Goal: Task Accomplishment & Management: Use online tool/utility

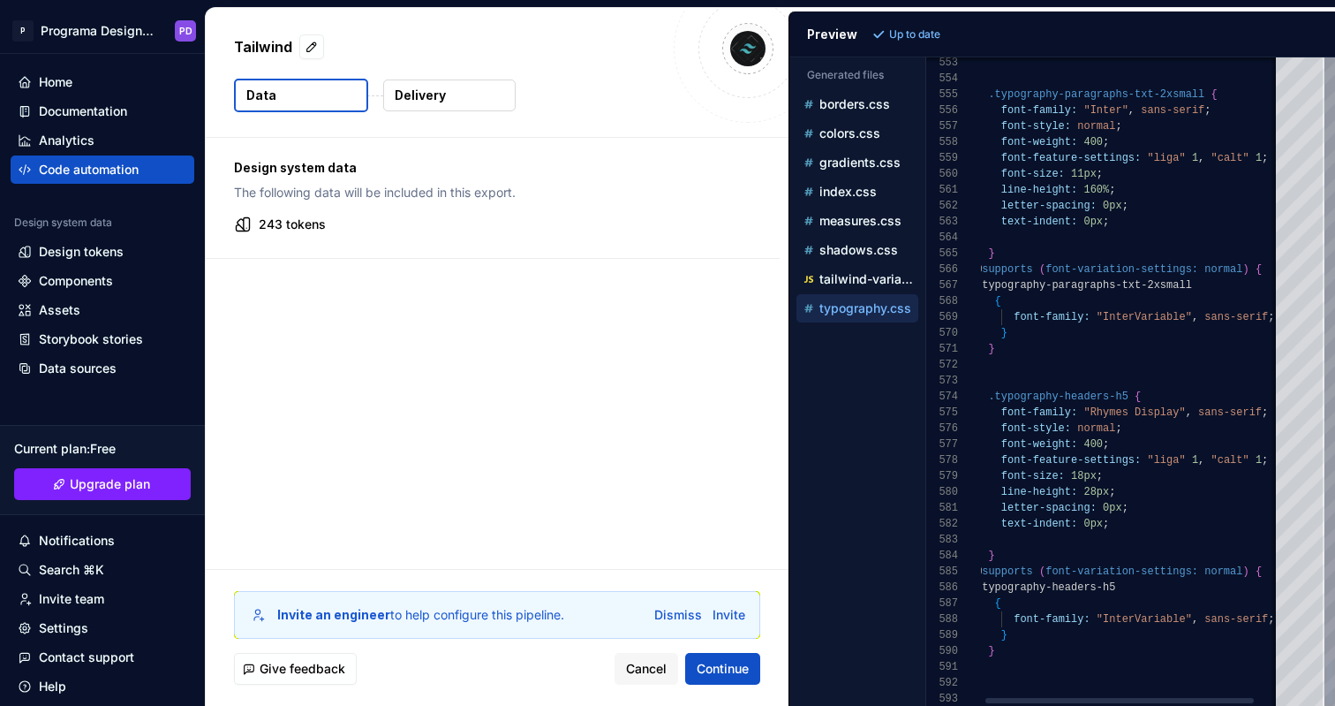
scroll to position [159, 0]
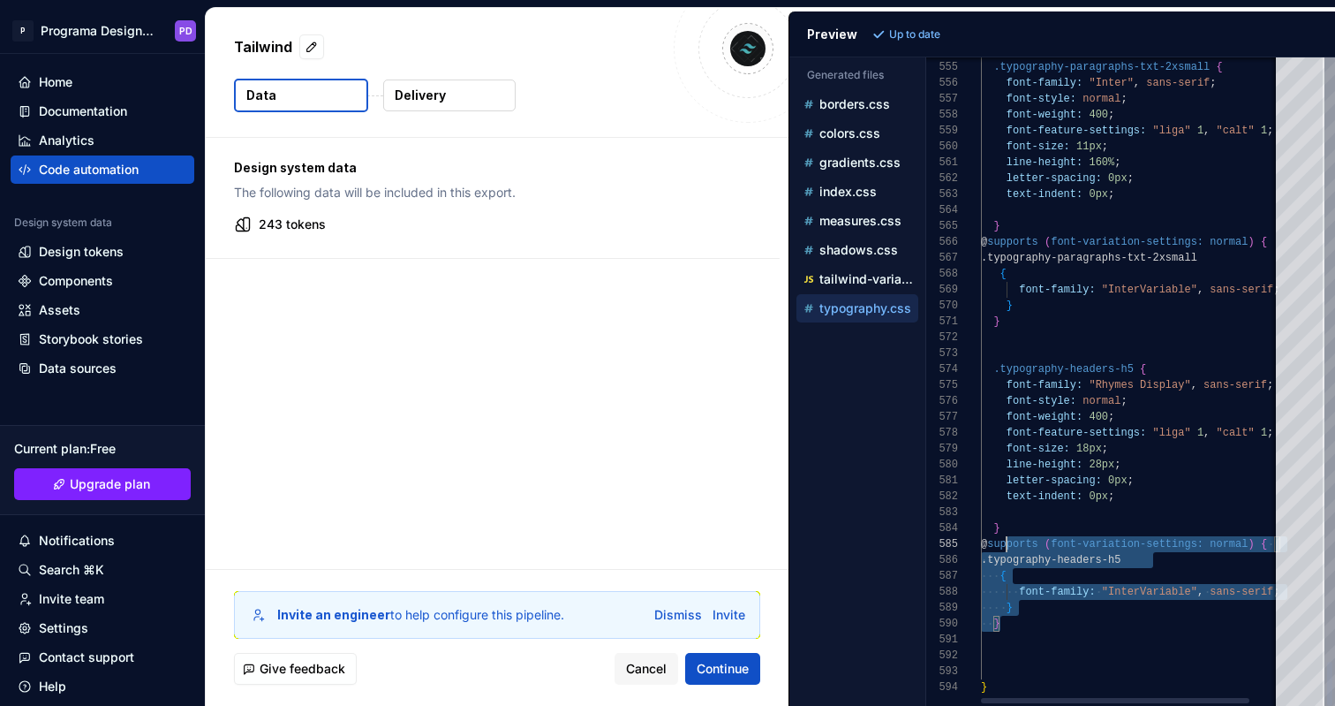
type textarea "**********"
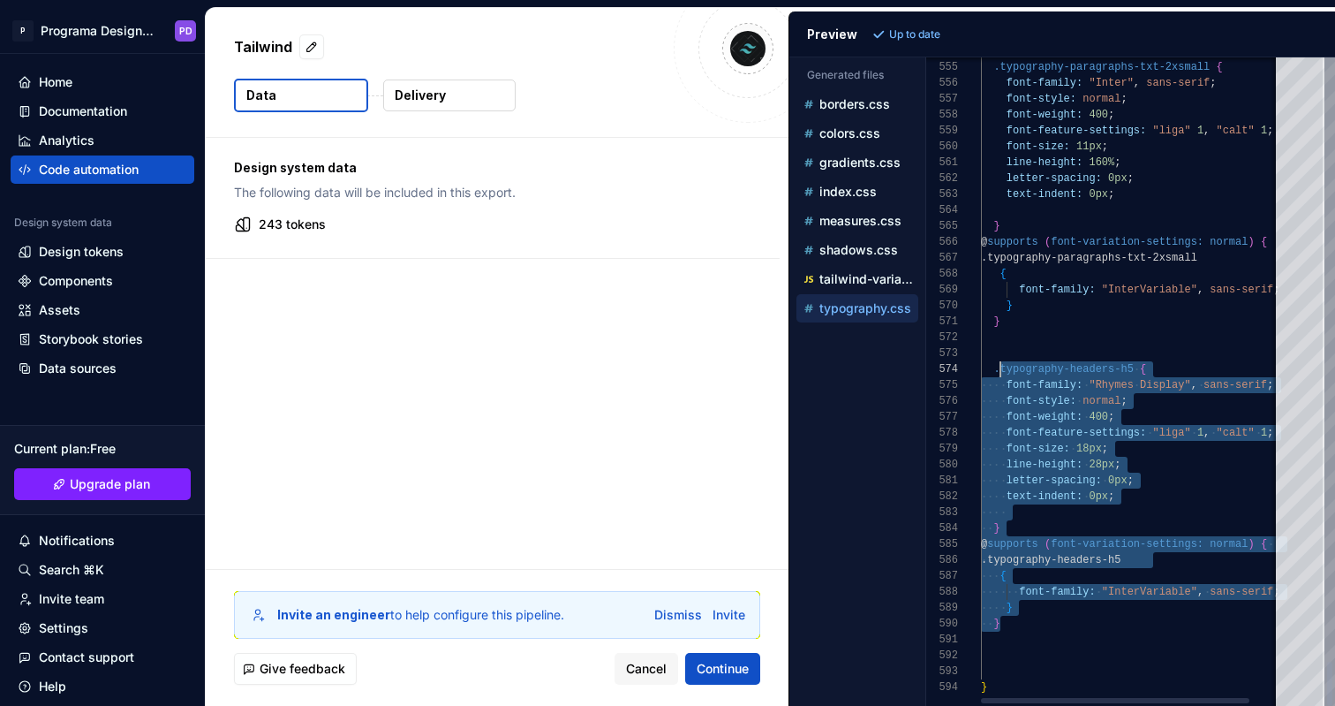
scroll to position [48, 12]
drag, startPoint x: 1008, startPoint y: 625, endPoint x: 993, endPoint y: 368, distance: 257.4
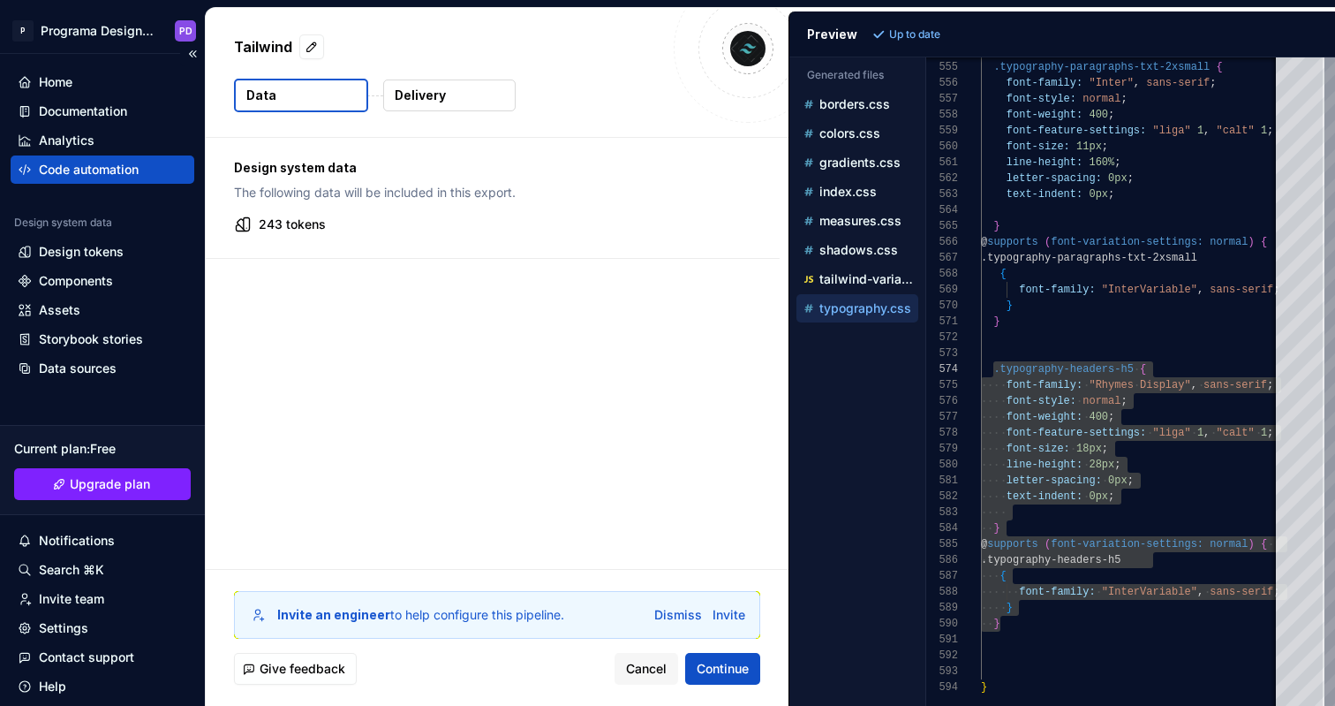
click at [112, 162] on div "Code automation" at bounding box center [89, 170] width 100 height 18
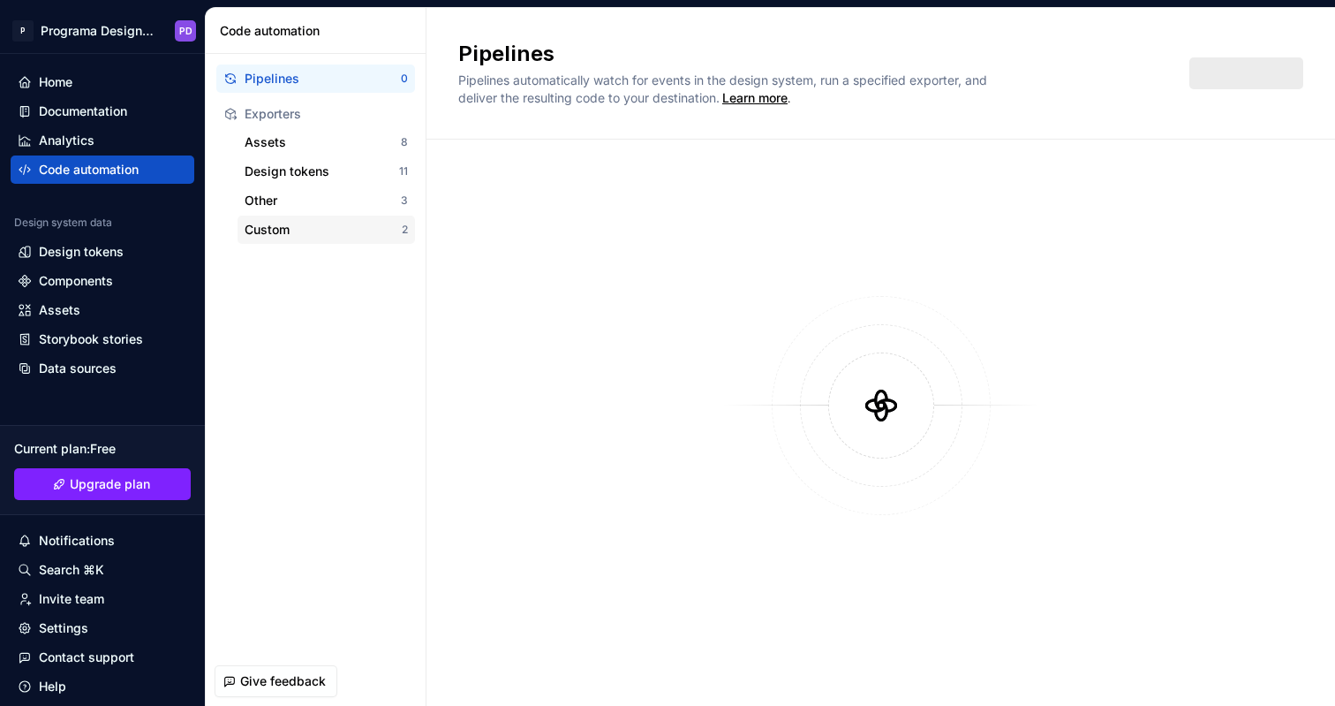
click at [373, 237] on div "Custom" at bounding box center [323, 230] width 157 height 18
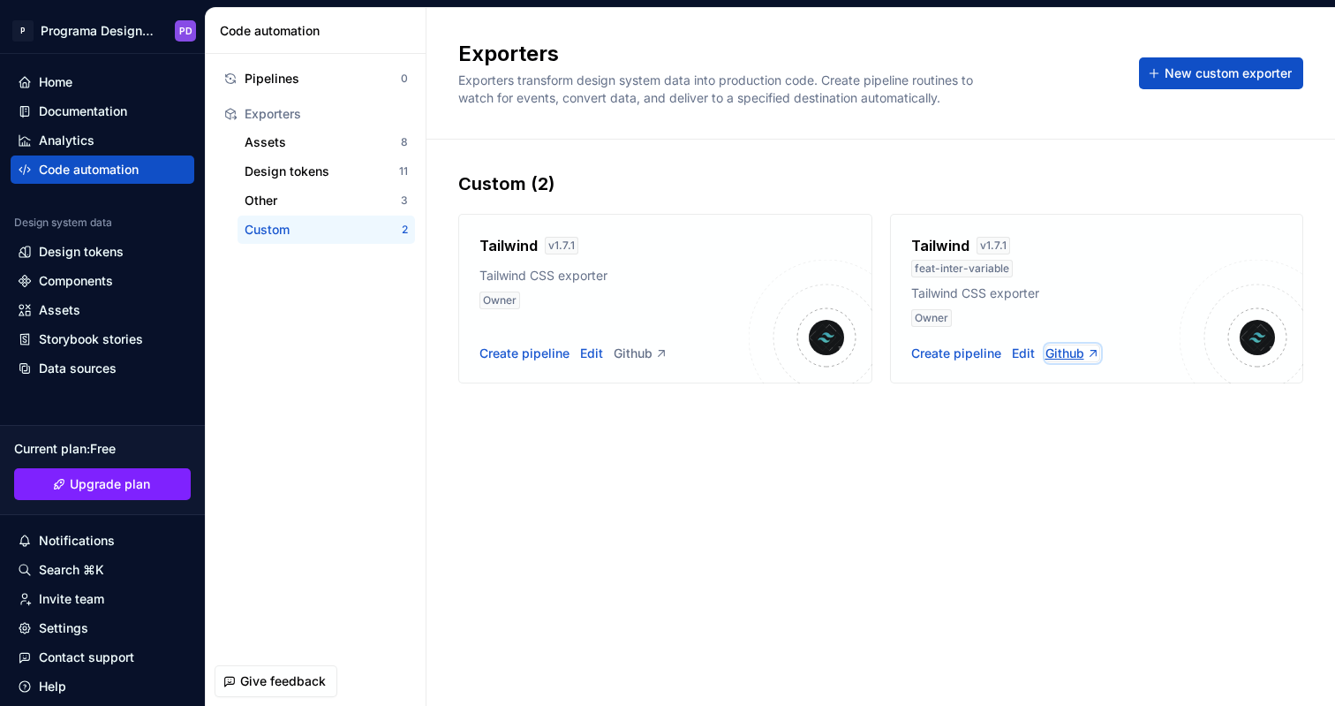
click at [1068, 350] on div "Github" at bounding box center [1073, 353] width 55 height 18
click at [945, 354] on div "Create pipeline" at bounding box center [956, 353] width 90 height 18
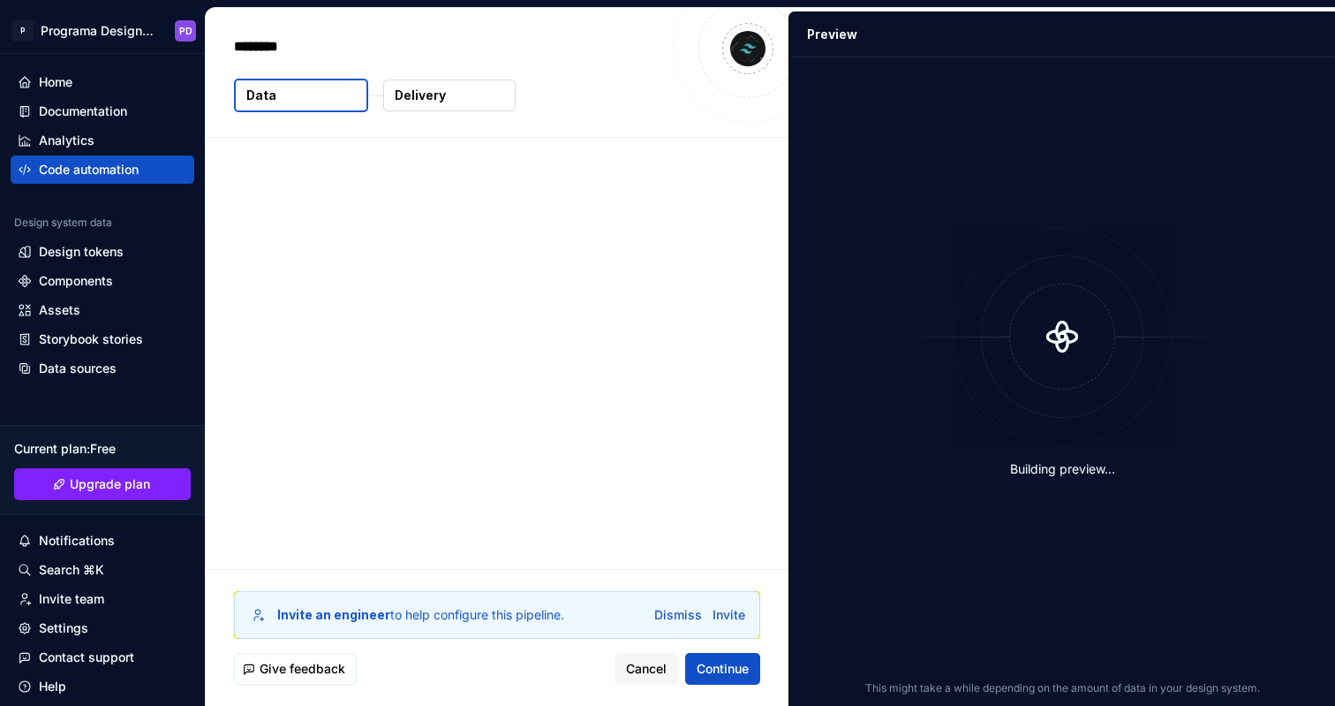
type textarea "*"
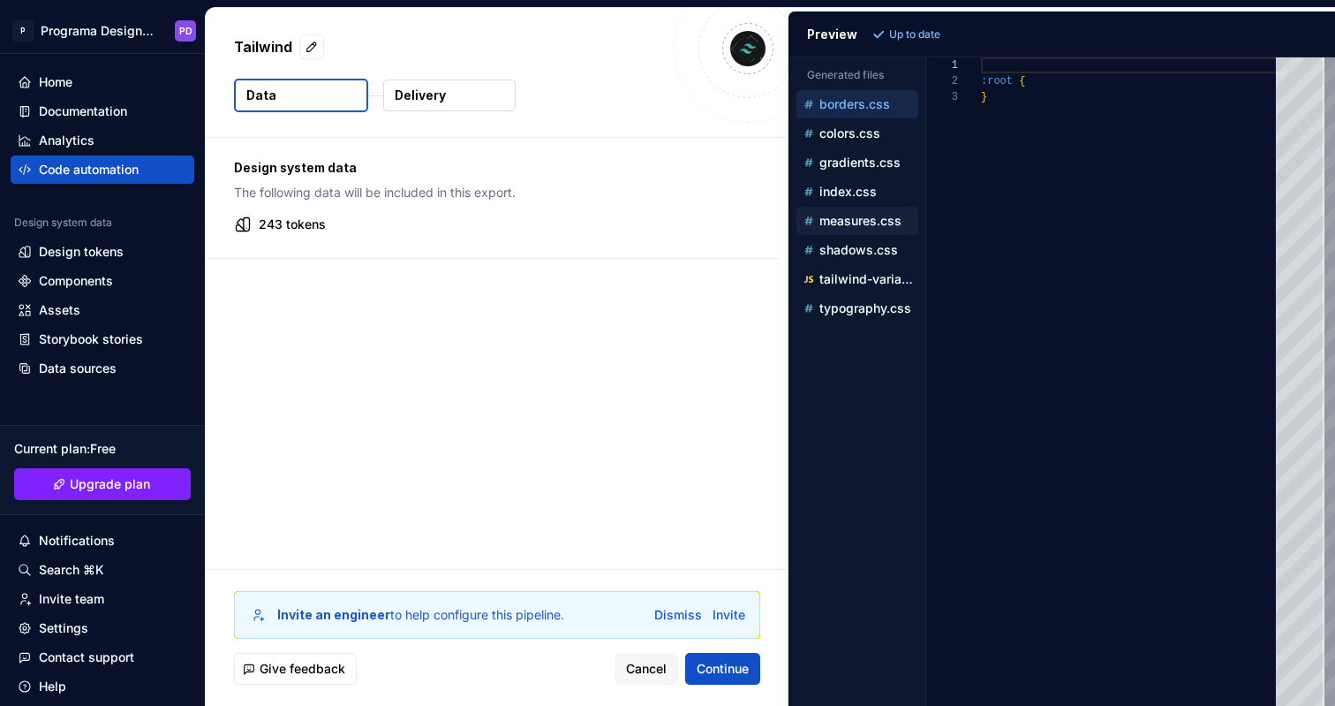
click at [865, 228] on div "measures.css" at bounding box center [859, 221] width 118 height 18
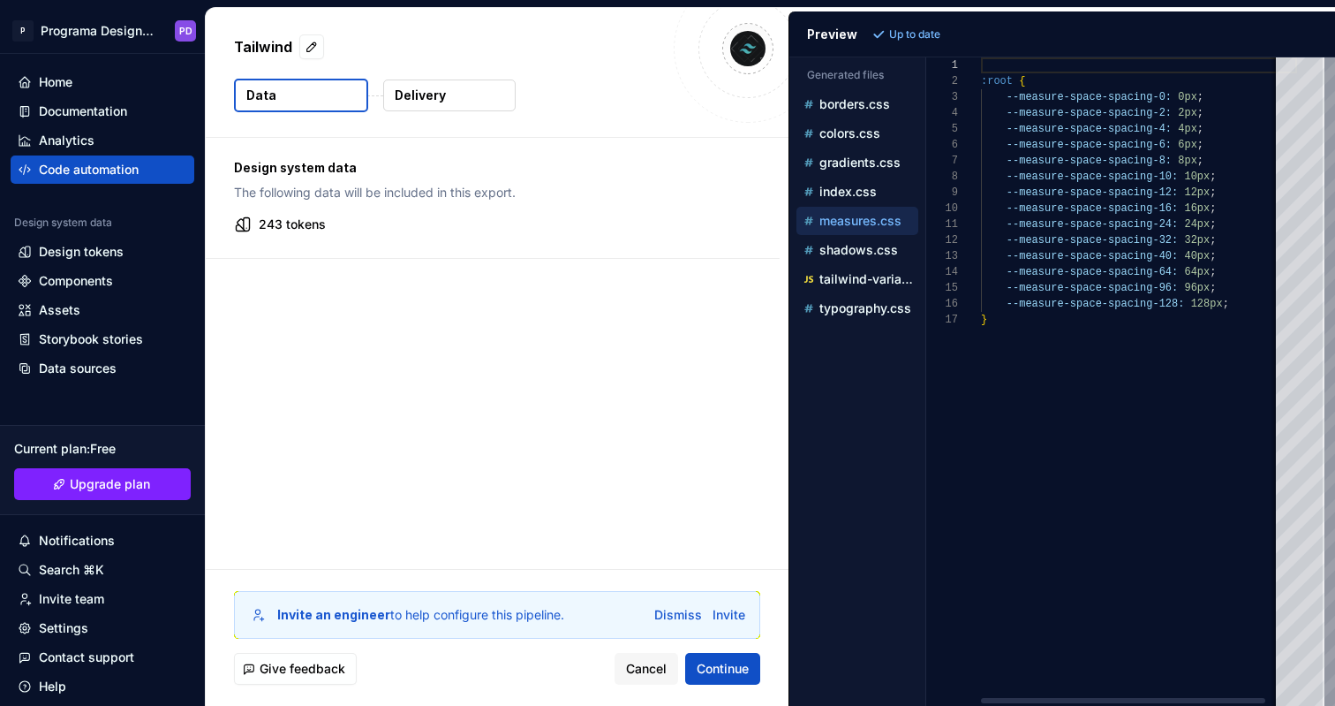
scroll to position [159, 0]
click at [842, 120] on div "colors.css" at bounding box center [858, 133] width 122 height 28
click at [847, 101] on p "borders.css" at bounding box center [854, 104] width 71 height 14
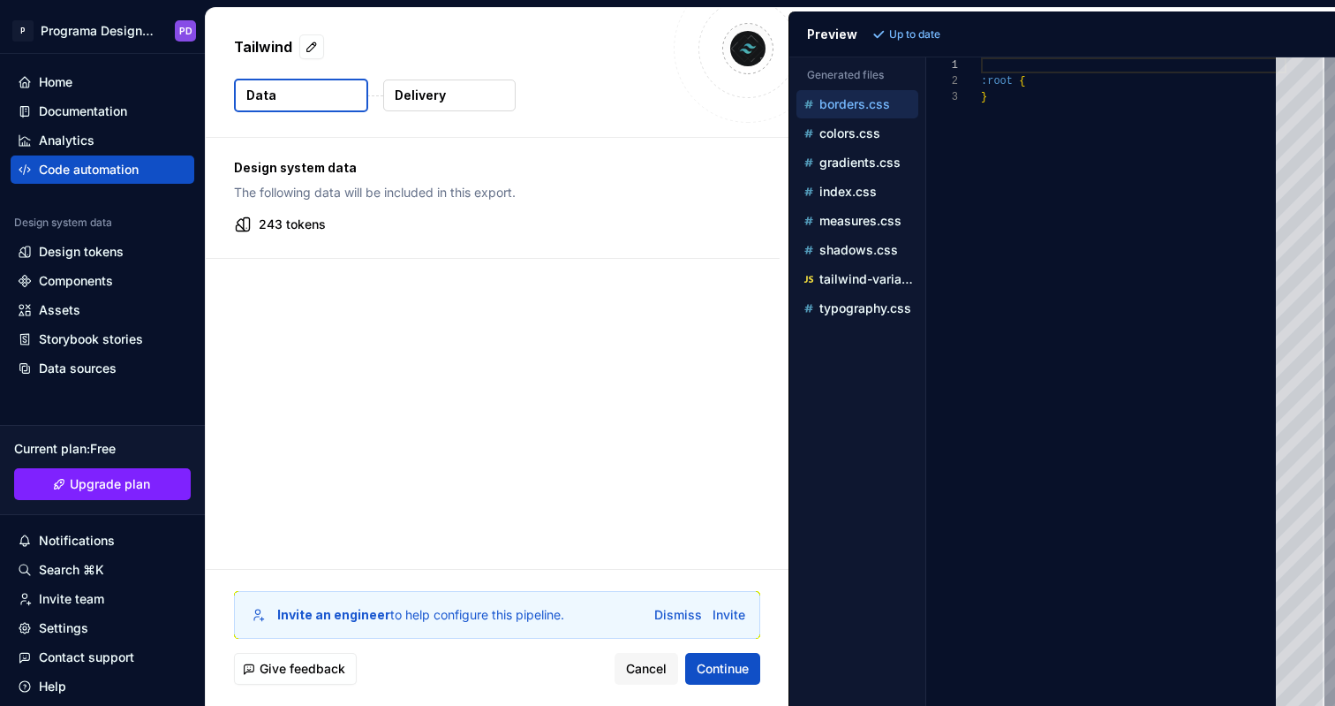
scroll to position [32, 0]
click at [848, 121] on div "colors.css" at bounding box center [858, 133] width 122 height 28
click at [858, 135] on p "colors.css" at bounding box center [849, 133] width 61 height 14
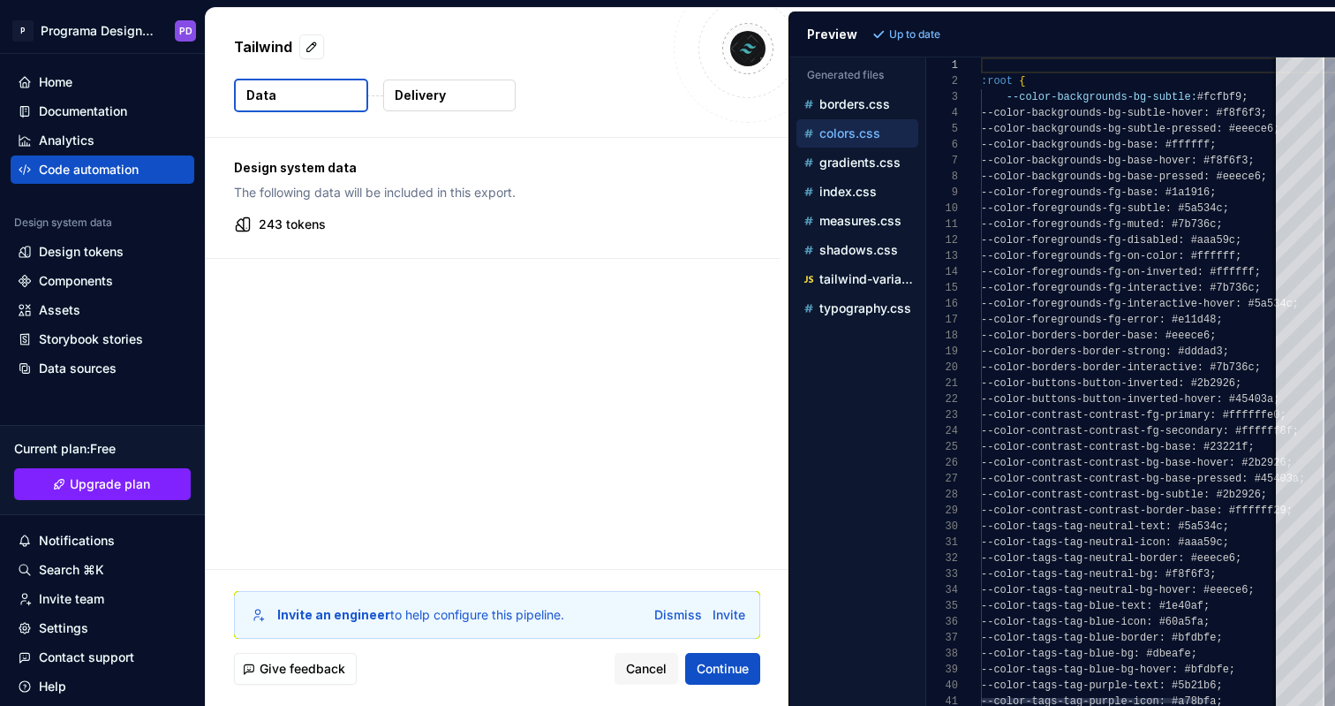
scroll to position [159, 0]
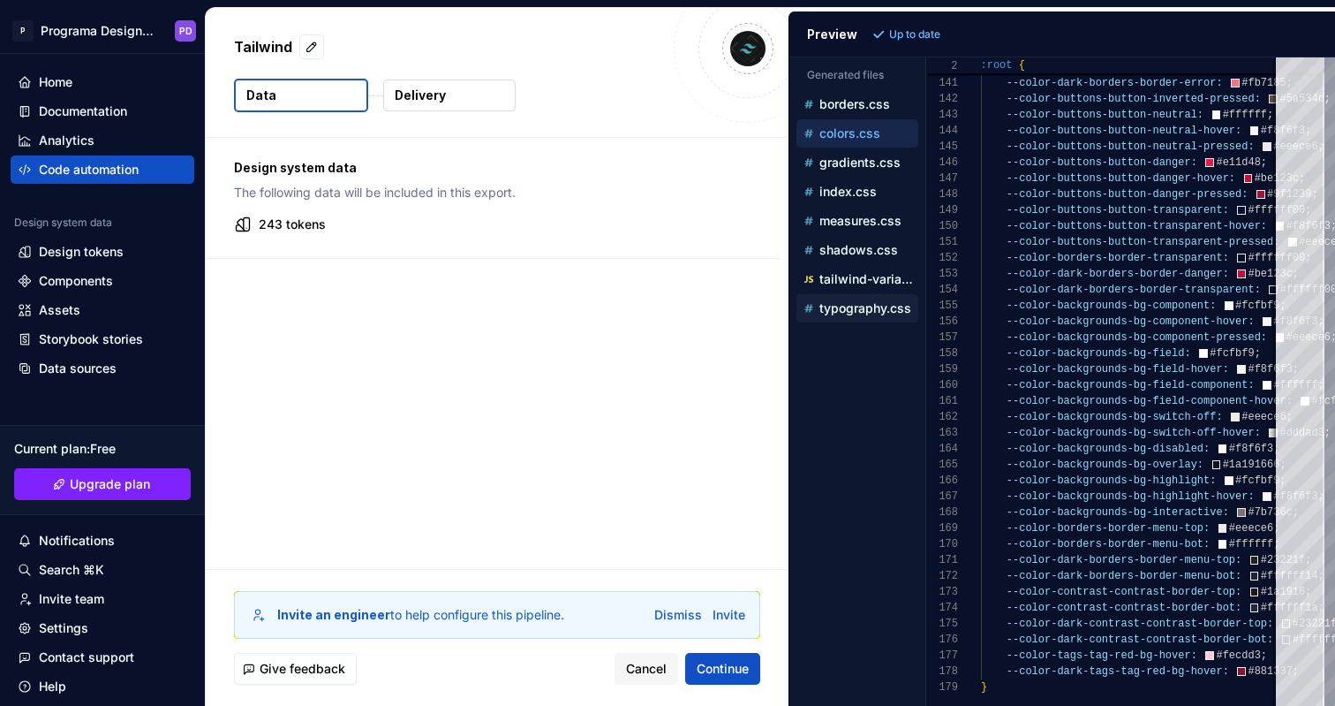
click at [897, 321] on div "typography.css" at bounding box center [858, 308] width 122 height 28
click at [877, 304] on p "typography.css" at bounding box center [865, 308] width 92 height 14
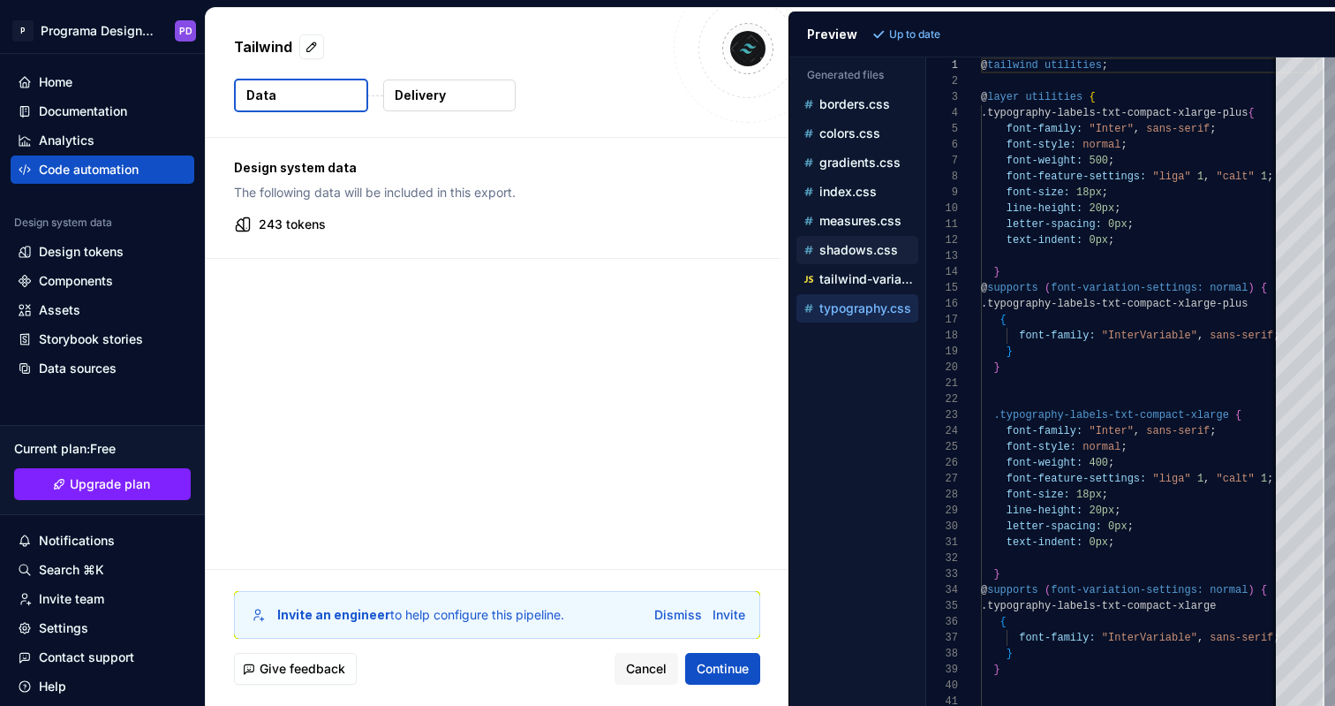
click at [869, 247] on p "shadows.css" at bounding box center [858, 250] width 79 height 14
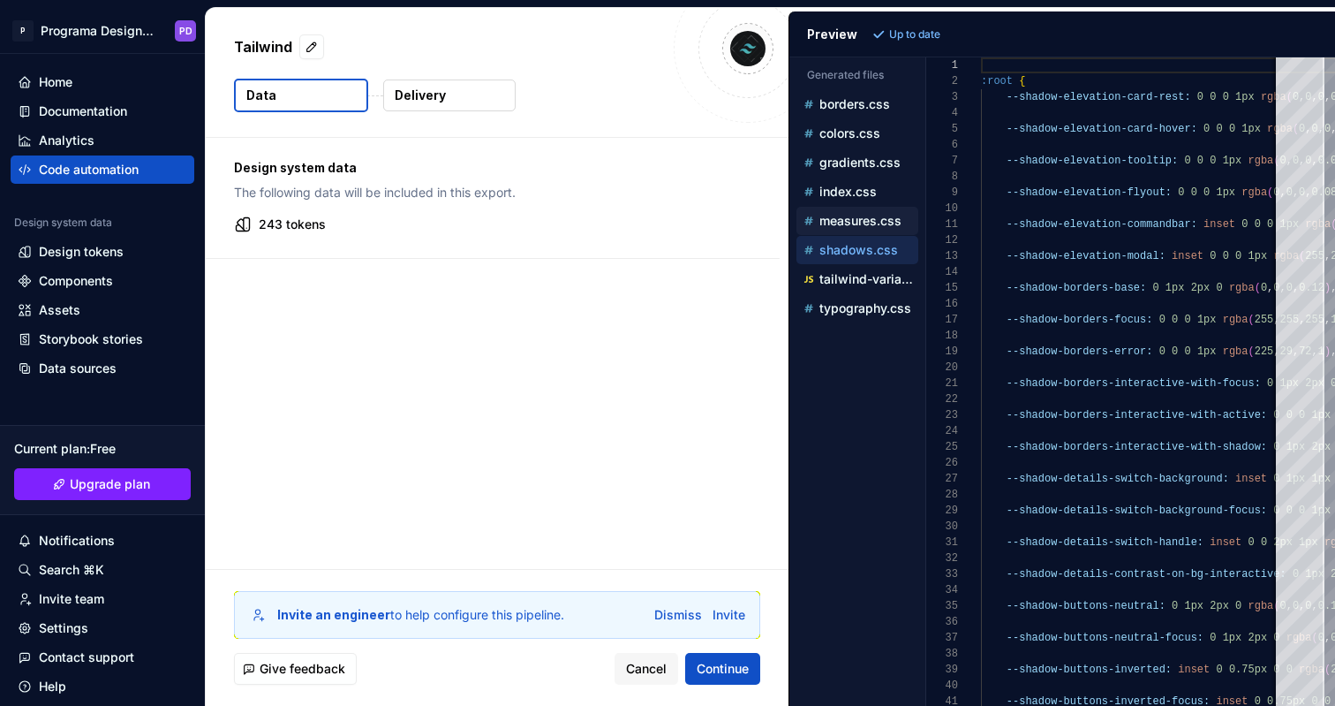
click at [869, 218] on p "measures.css" at bounding box center [860, 221] width 82 height 14
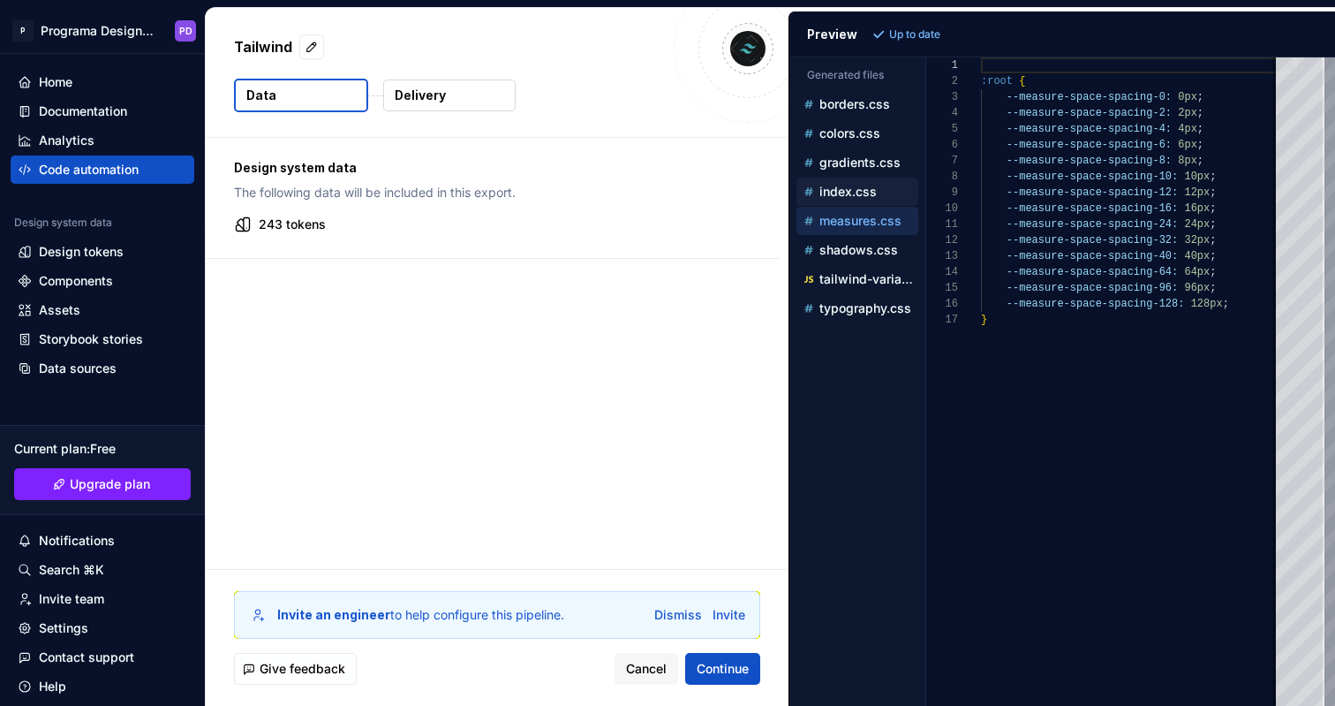
click at [852, 189] on p "index.css" at bounding box center [847, 192] width 57 height 14
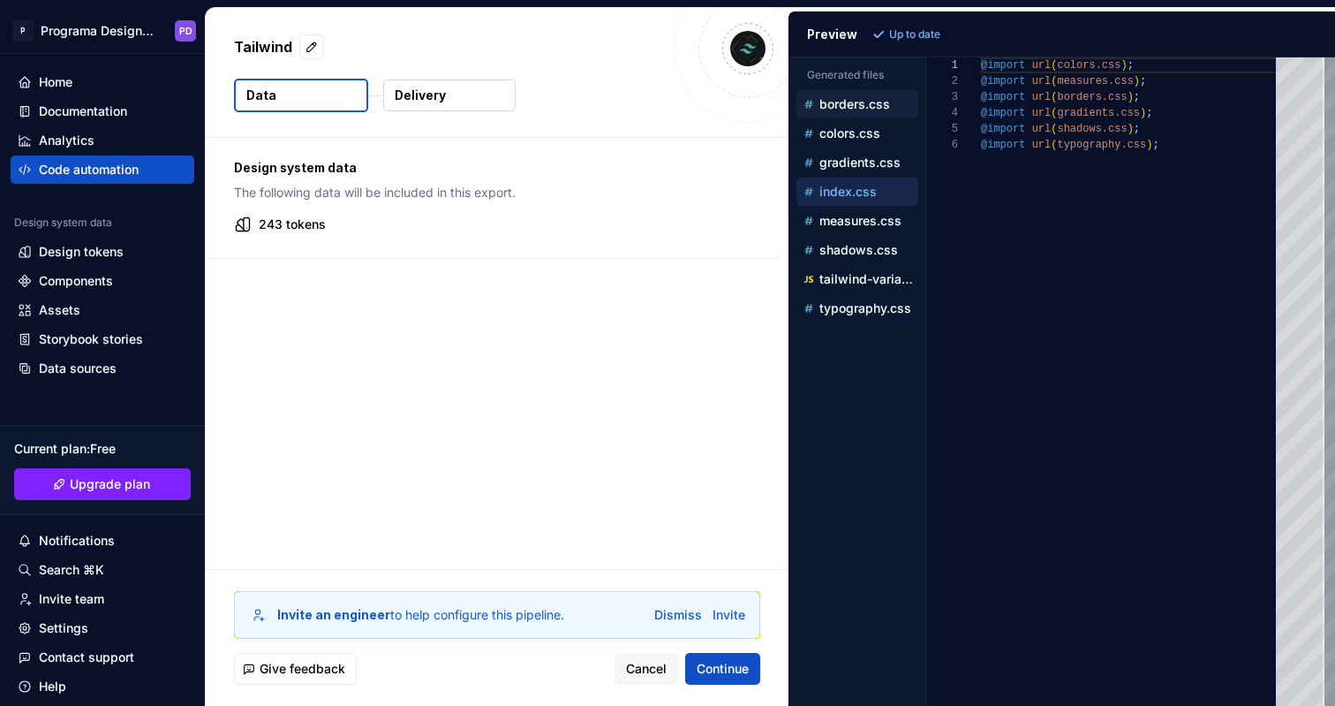
drag, startPoint x: 851, startPoint y: 159, endPoint x: 842, endPoint y: 104, distance: 55.5
click at [852, 157] on p "gradients.css" at bounding box center [859, 162] width 81 height 14
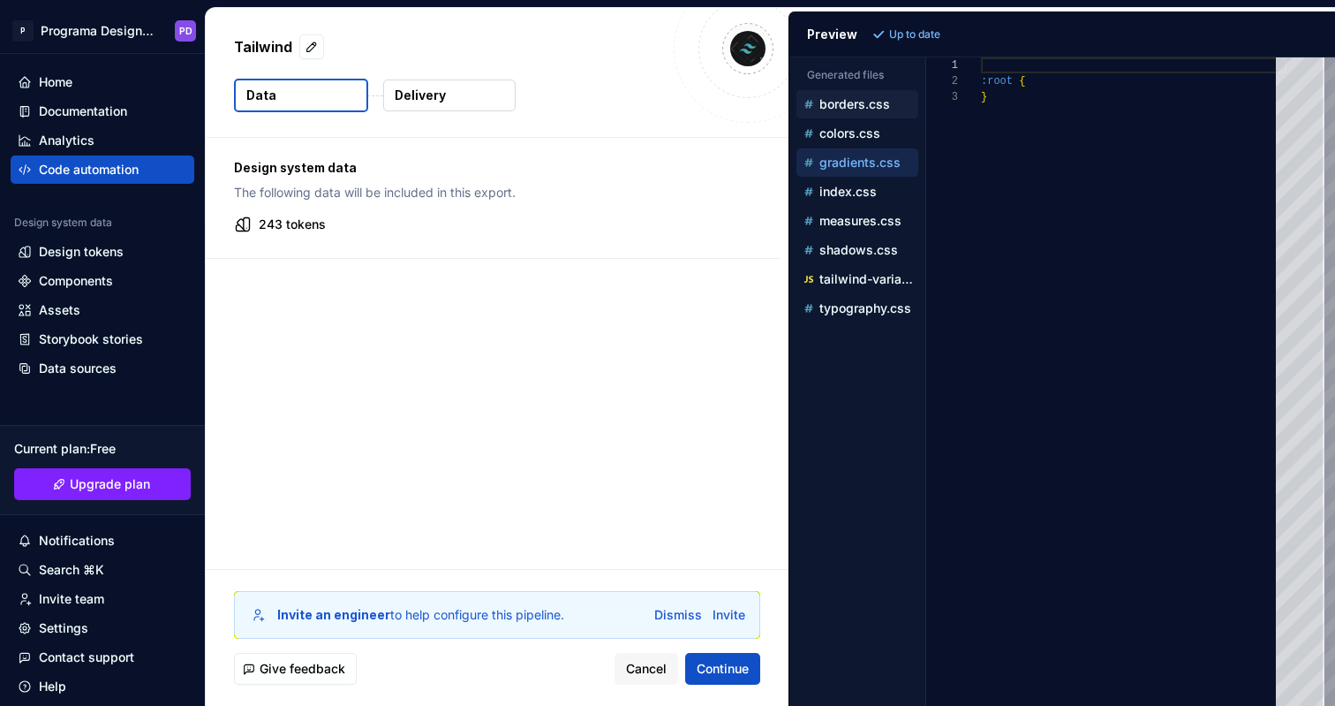
click at [849, 117] on div "borders.css" at bounding box center [858, 104] width 122 height 28
click at [849, 131] on p "colors.css" at bounding box center [849, 133] width 61 height 14
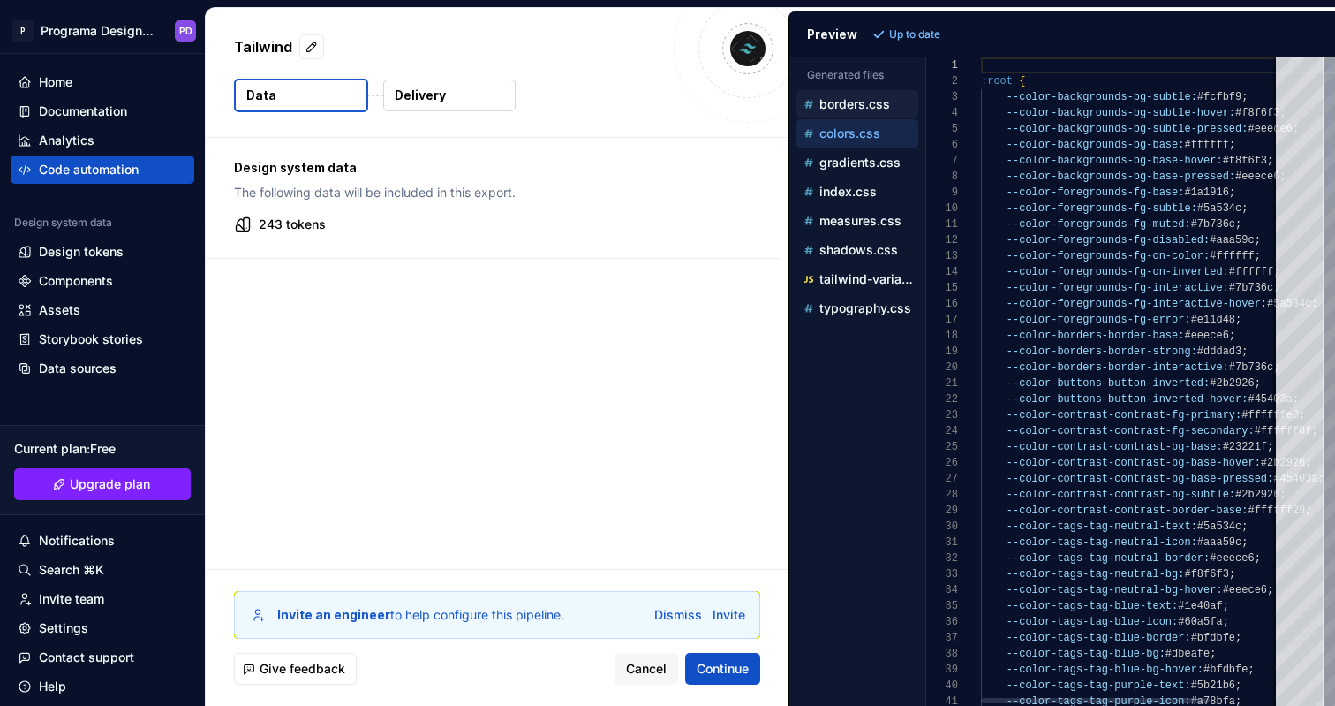
click at [858, 96] on div "borders.css" at bounding box center [859, 104] width 118 height 18
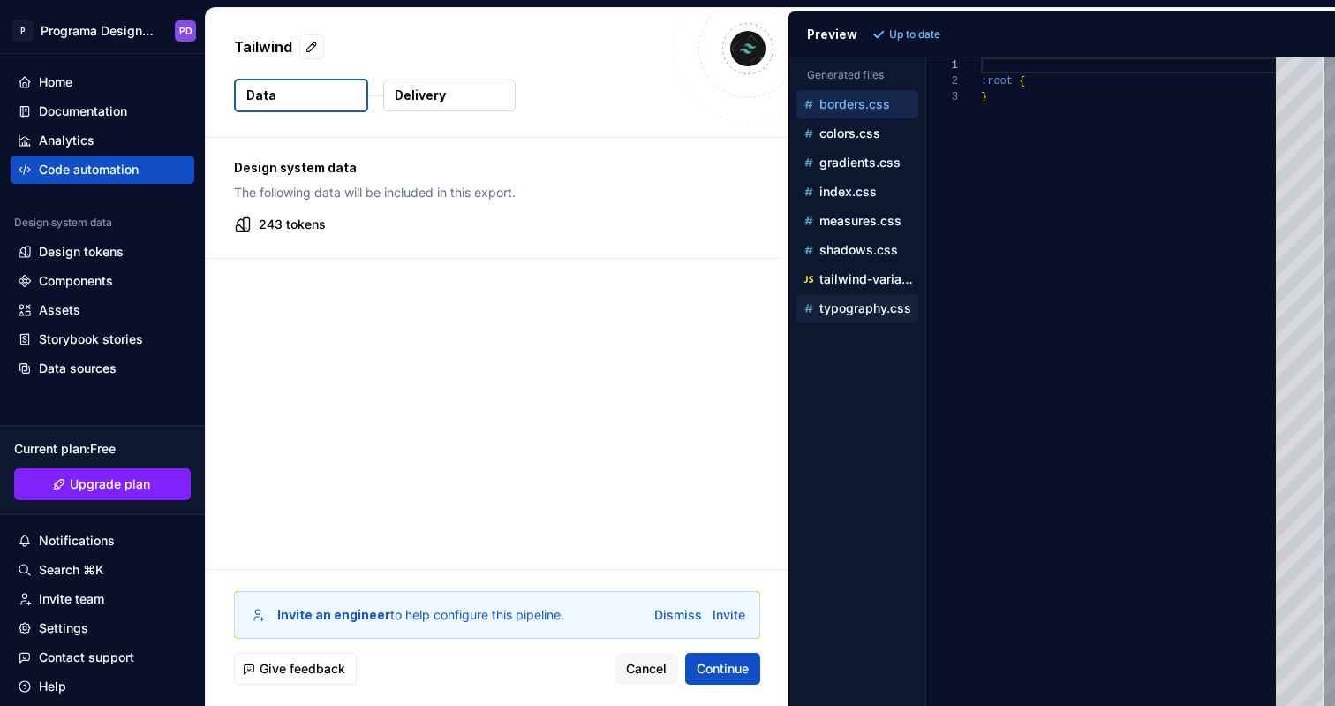
click at [863, 299] on div "typography.css" at bounding box center [859, 308] width 118 height 18
type textarea "**********"
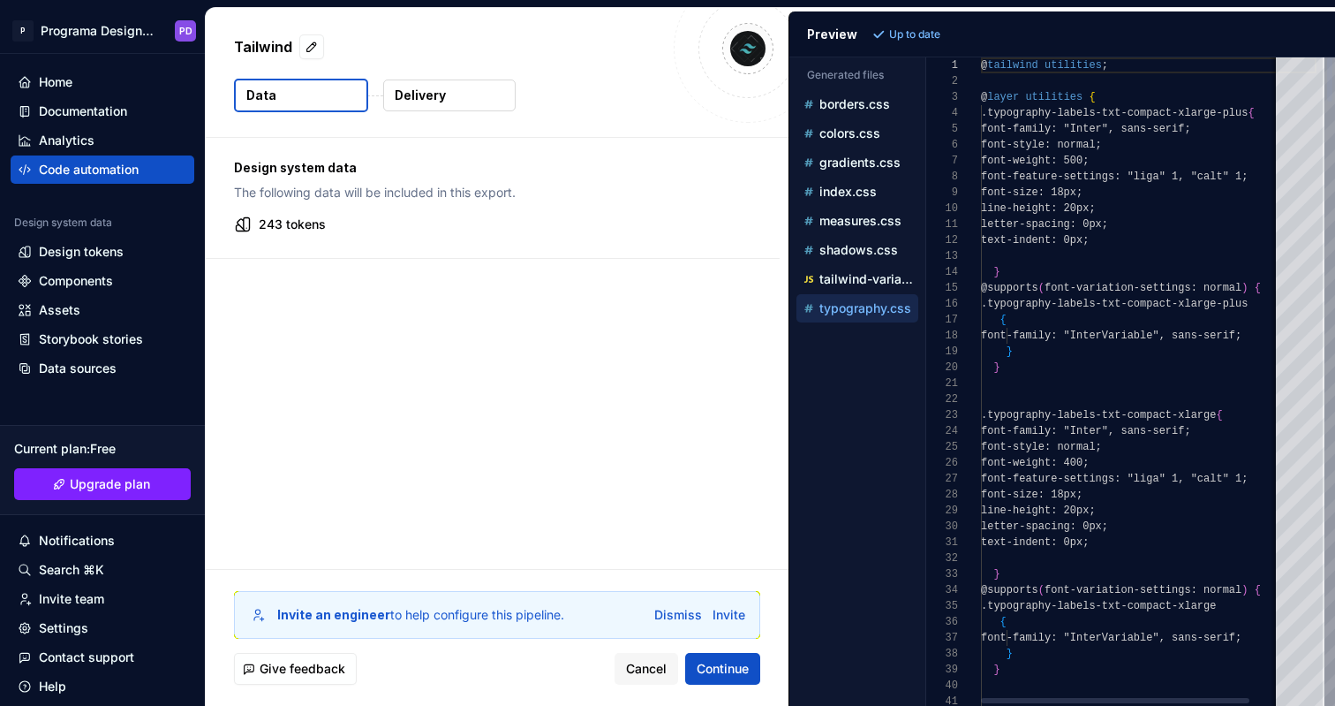
scroll to position [159, 0]
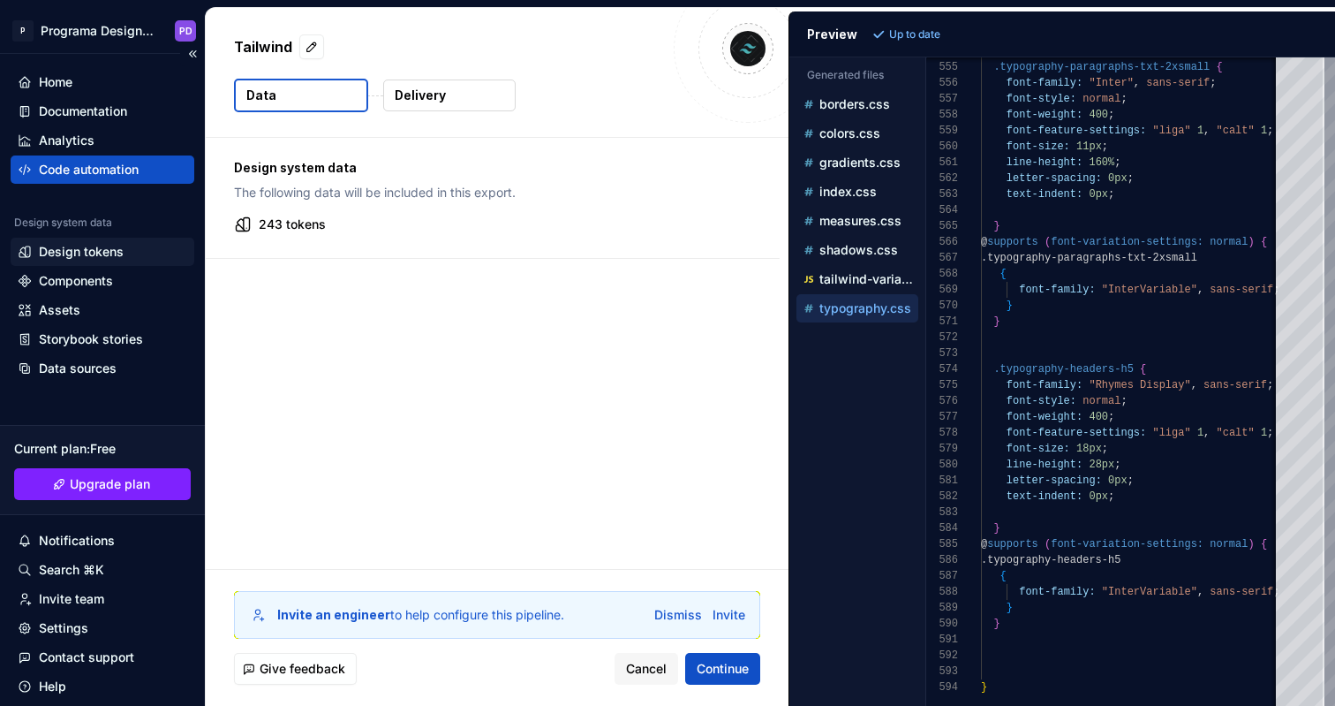
click at [87, 254] on div "Design tokens" at bounding box center [81, 252] width 85 height 18
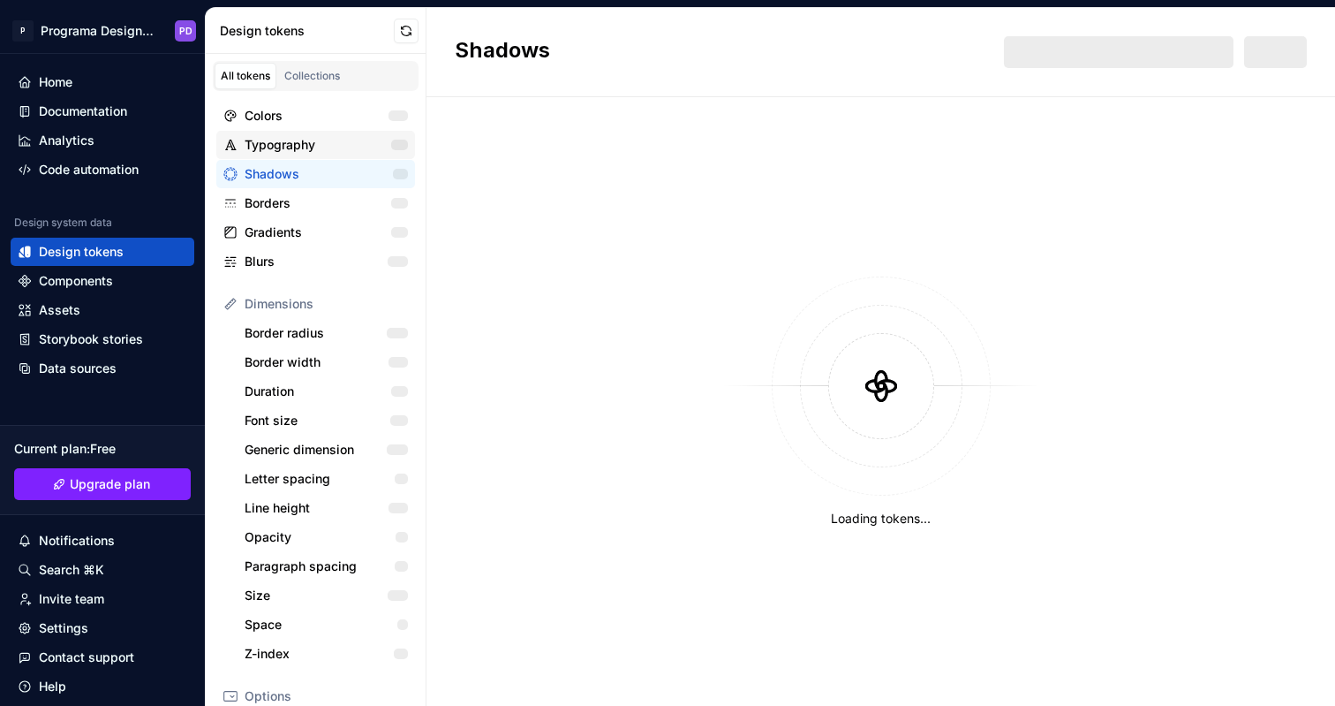
click at [277, 149] on div "Typography" at bounding box center [318, 145] width 147 height 18
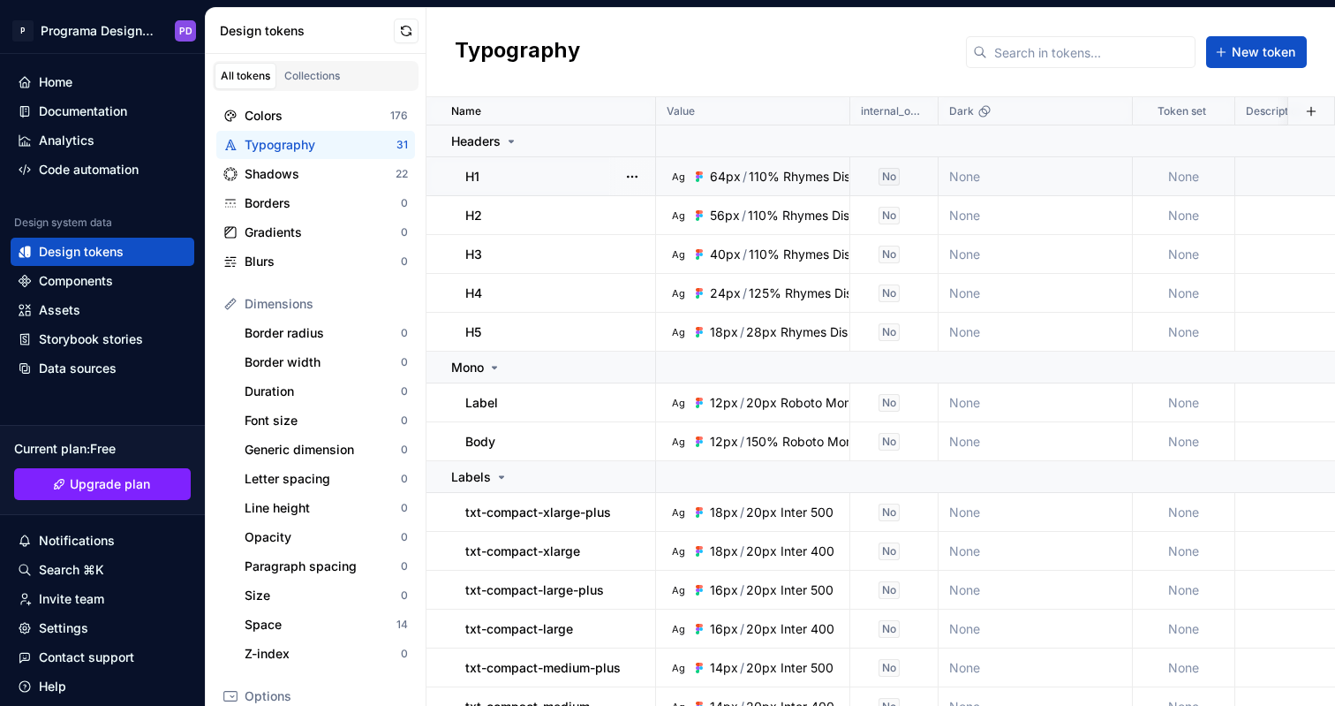
click at [752, 180] on div "110%" at bounding box center [764, 177] width 31 height 18
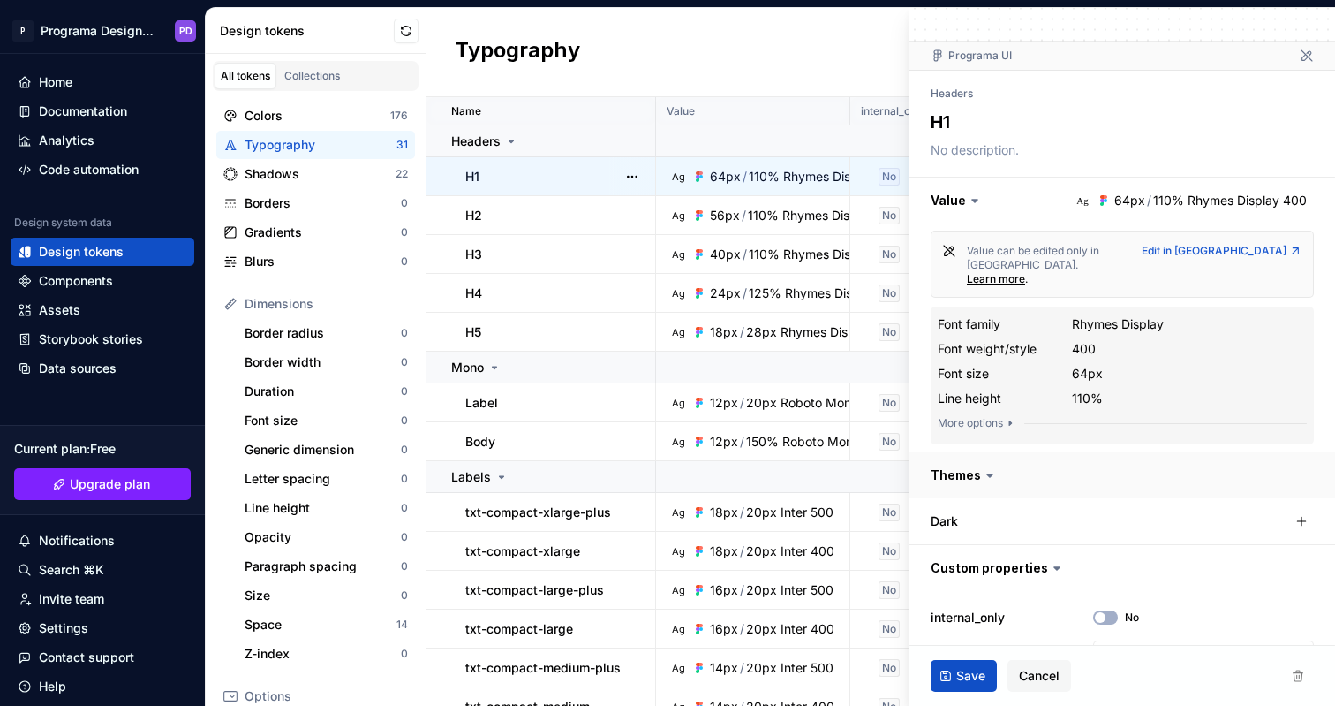
scroll to position [133, 0]
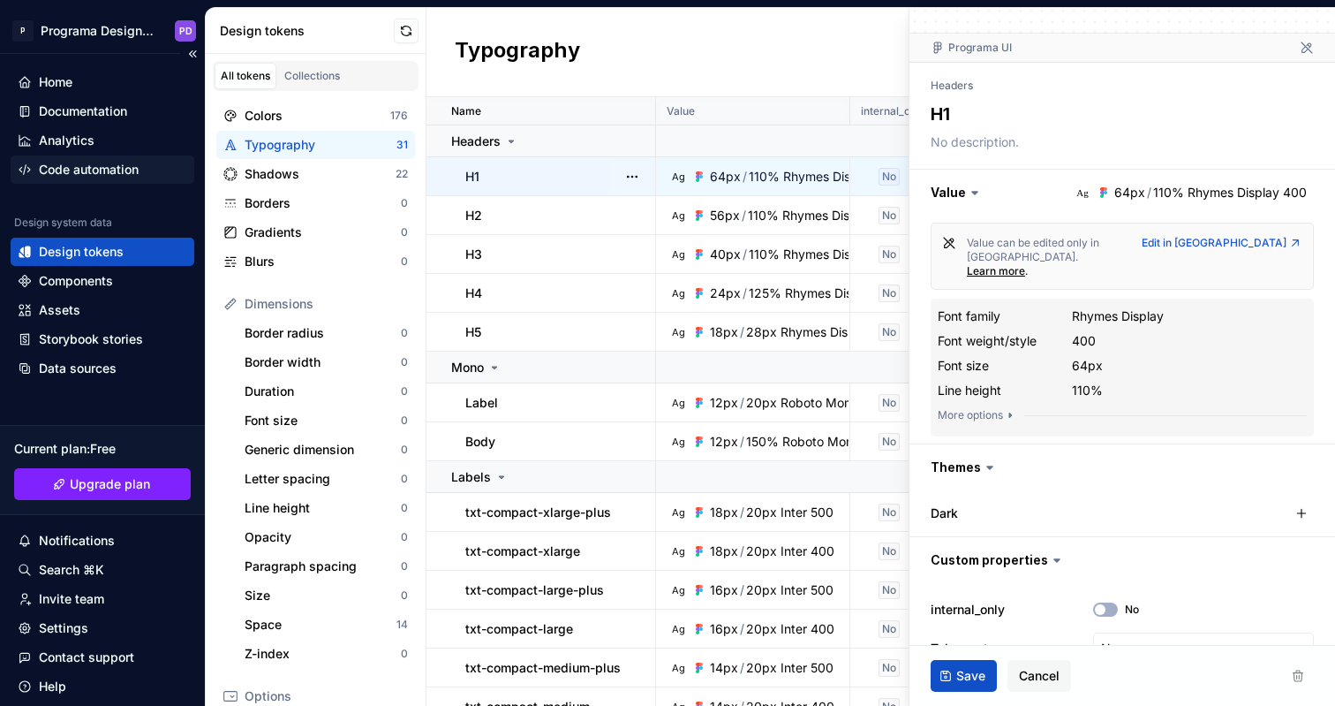
click at [124, 170] on div "Code automation" at bounding box center [89, 170] width 100 height 18
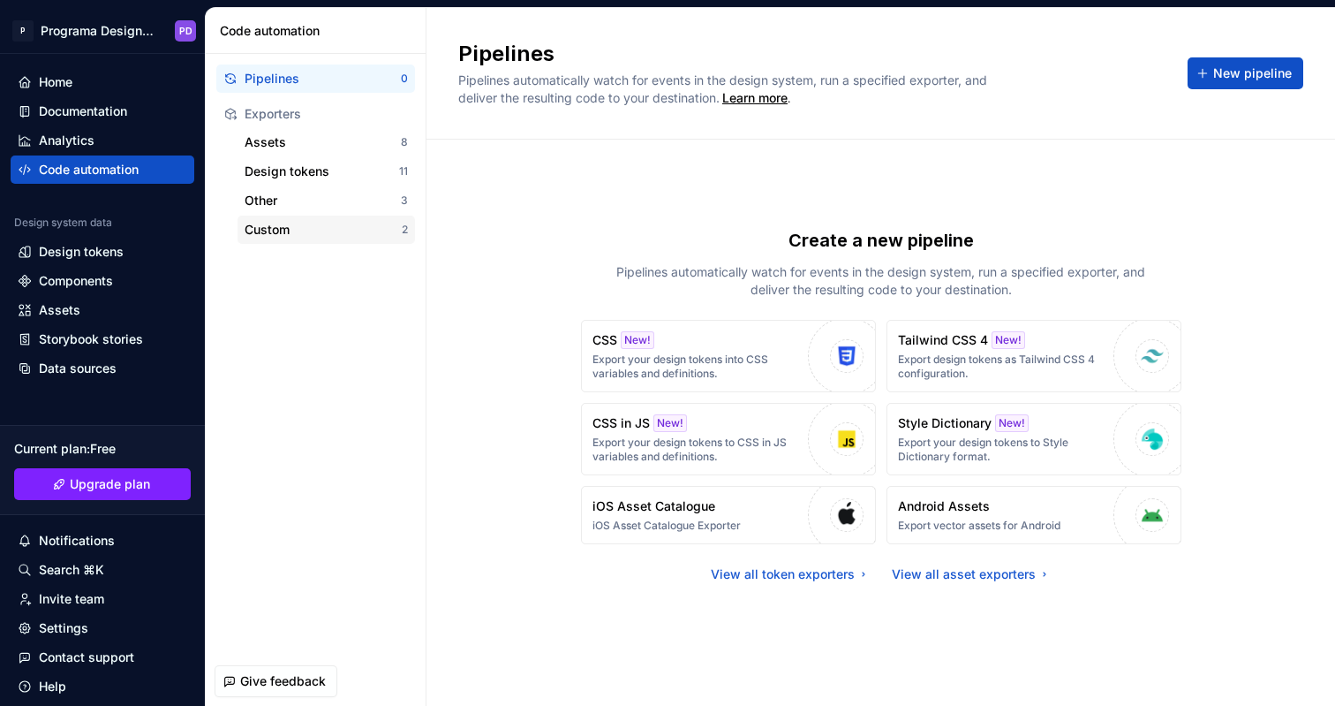
click at [388, 235] on div "Custom" at bounding box center [323, 230] width 157 height 18
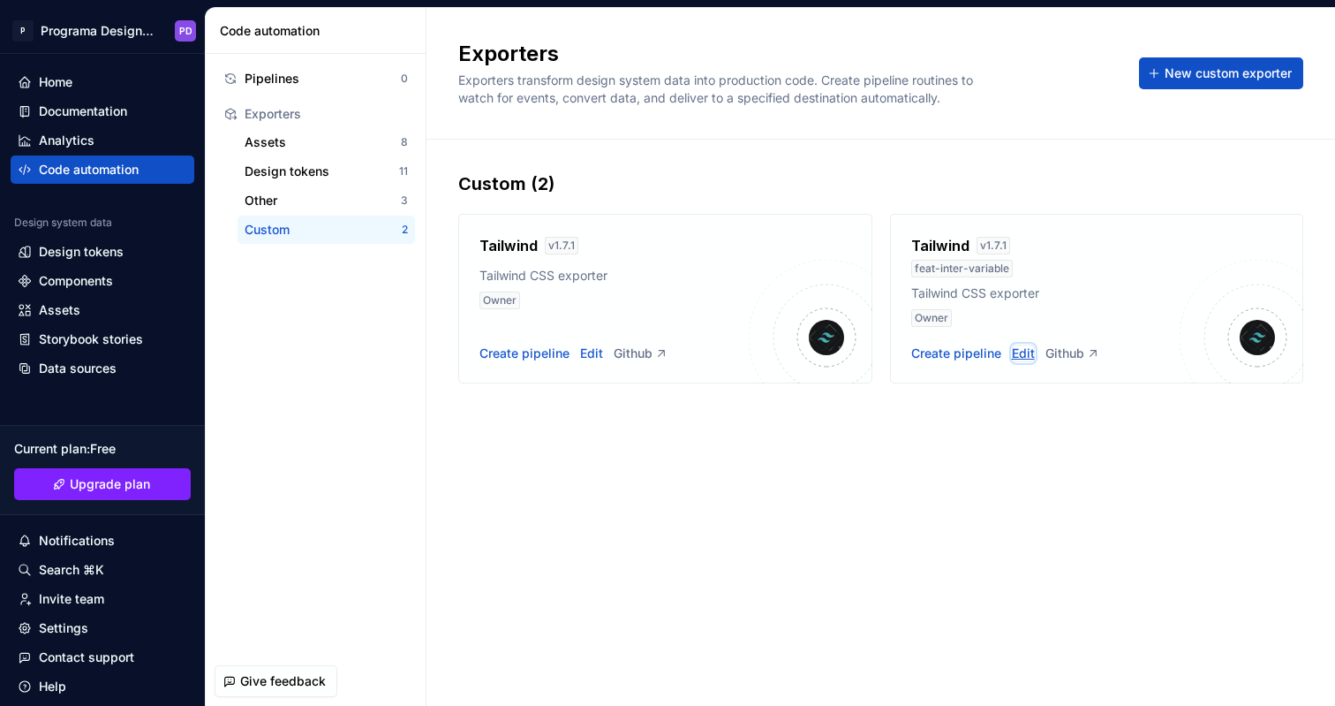
click at [1023, 353] on div "Edit" at bounding box center [1023, 353] width 23 height 18
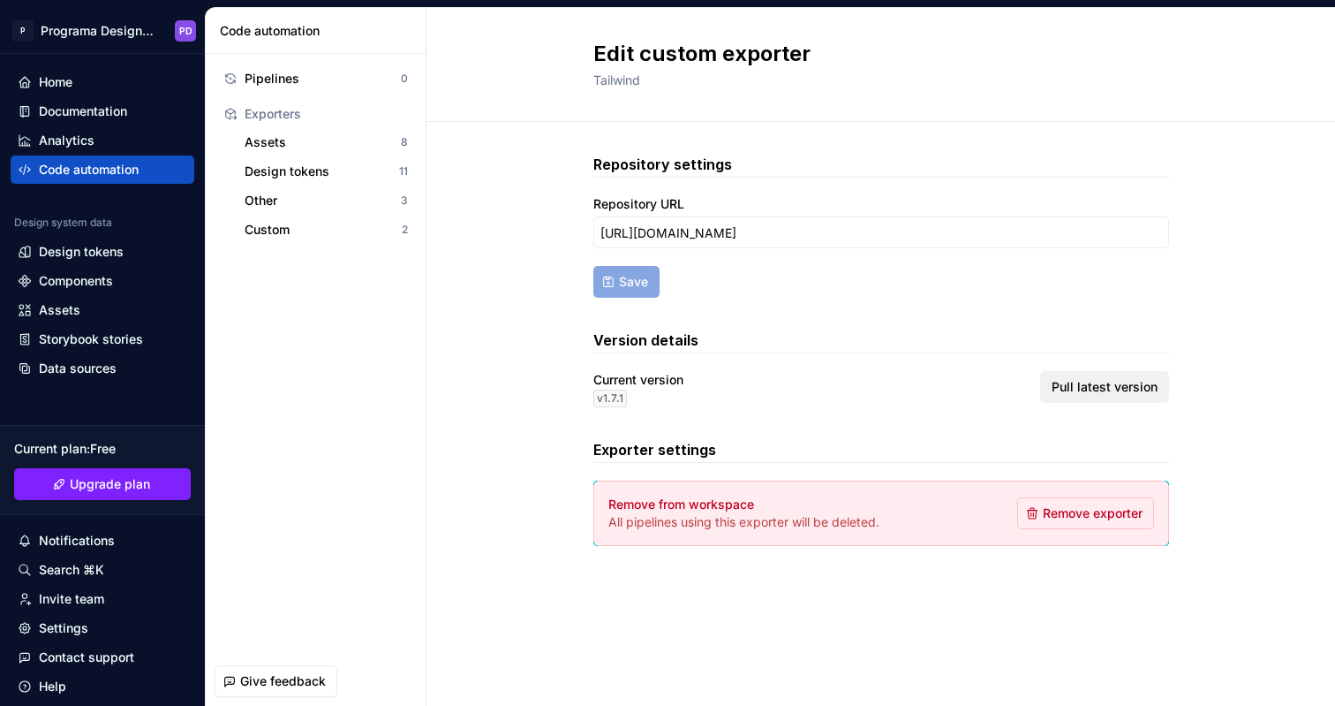
click at [1122, 383] on span "Pull latest version" at bounding box center [1105, 387] width 106 height 18
click at [333, 228] on div "Custom" at bounding box center [323, 230] width 157 height 18
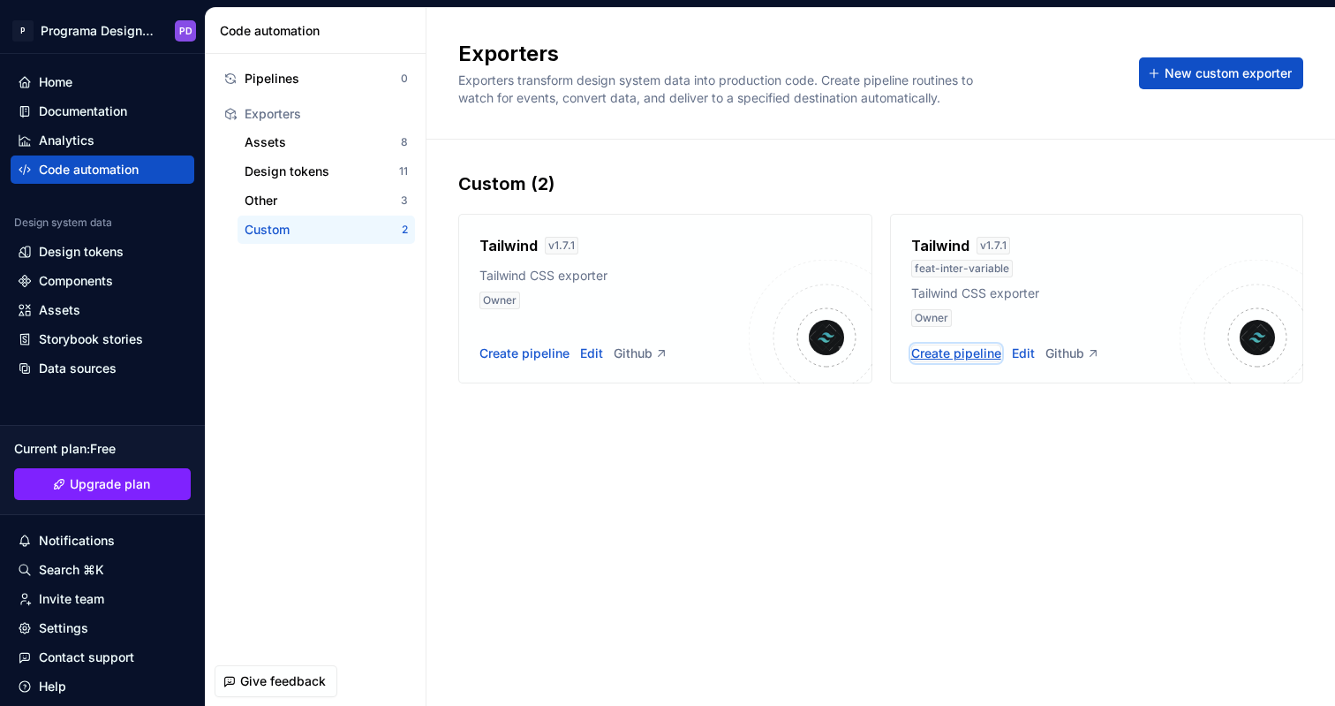
click at [963, 357] on div "Create pipeline" at bounding box center [956, 353] width 90 height 18
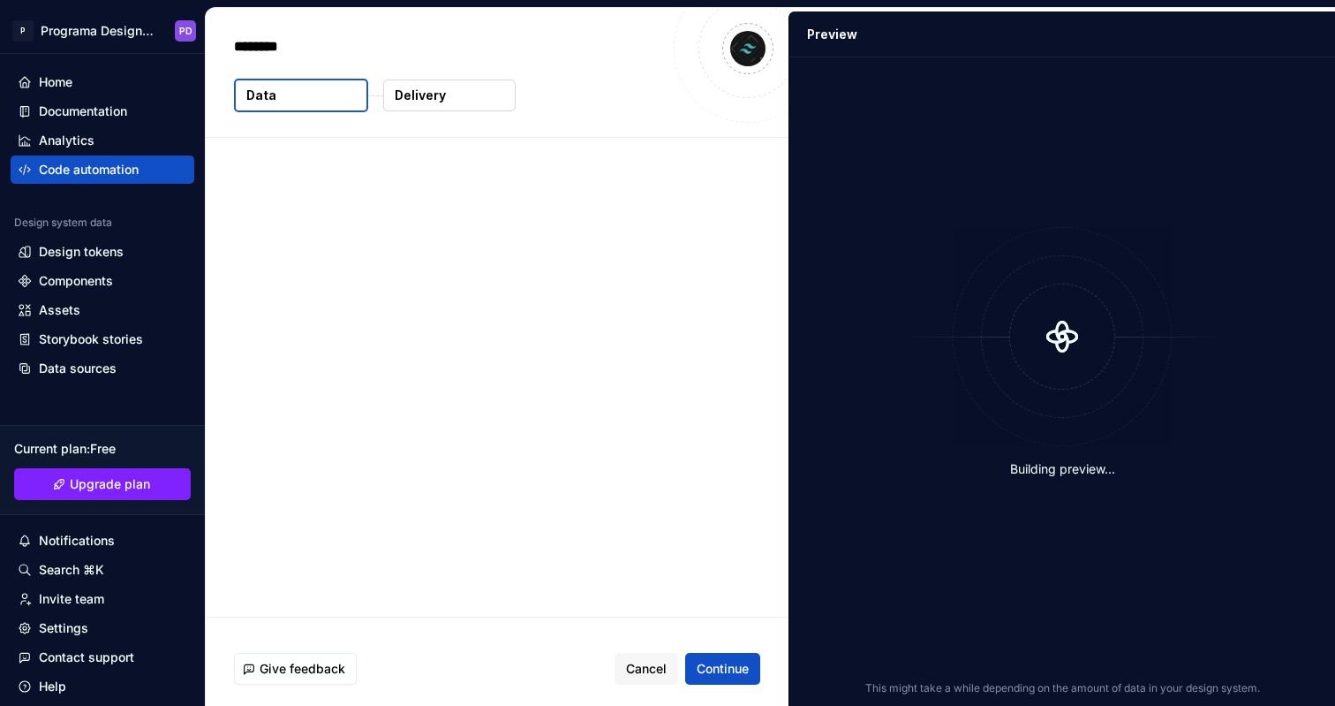
type textarea "*"
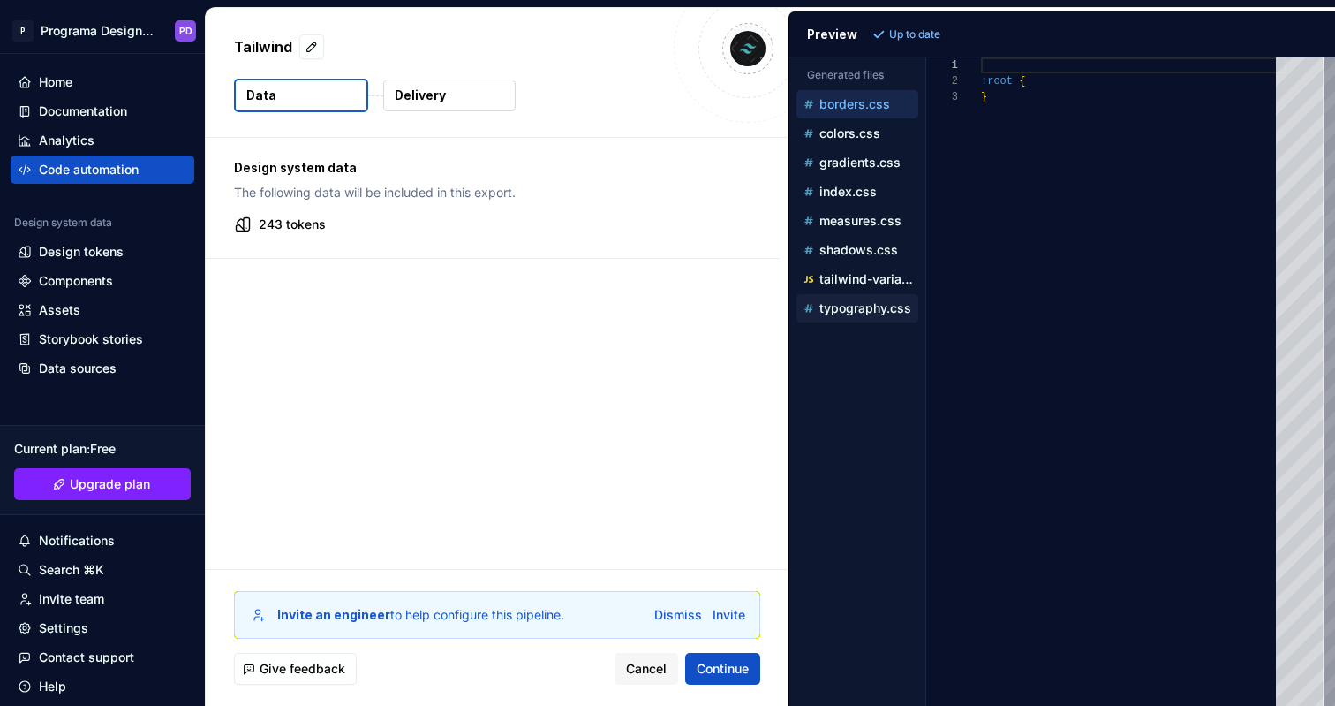
click at [883, 310] on p "typography.css" at bounding box center [865, 308] width 92 height 14
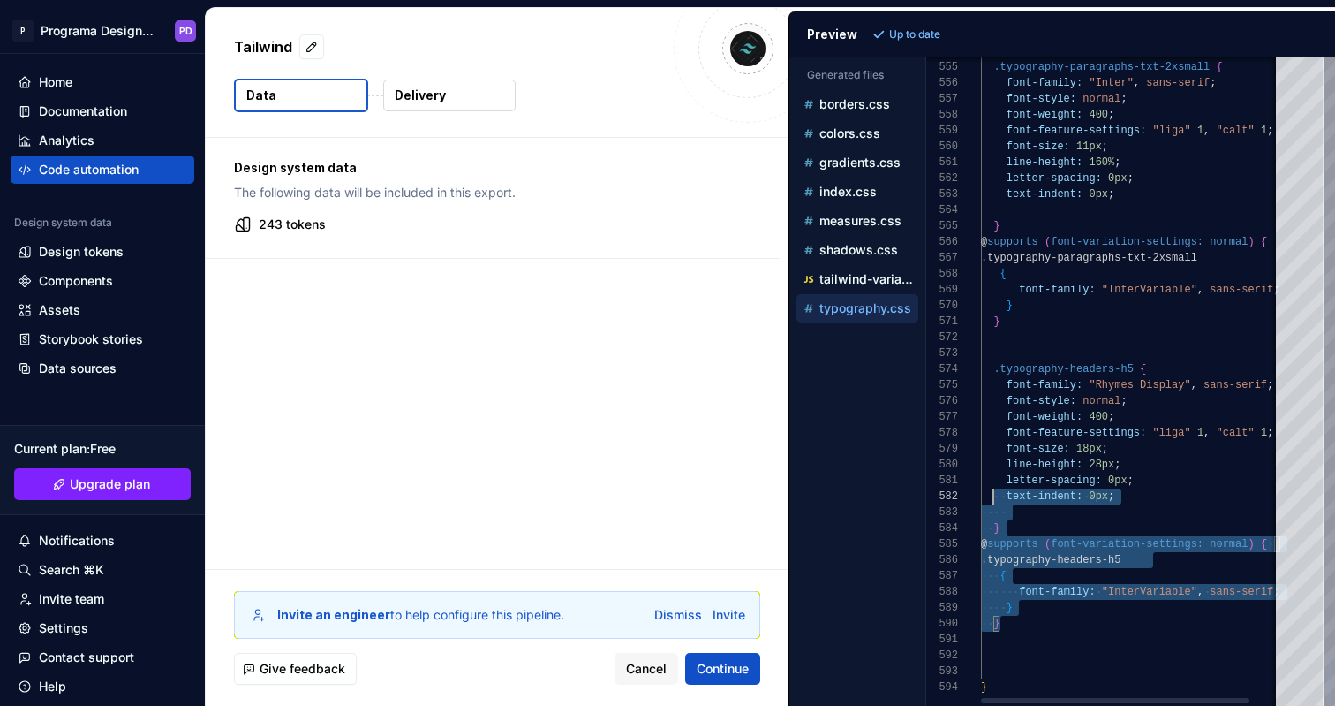
type textarea "**********"
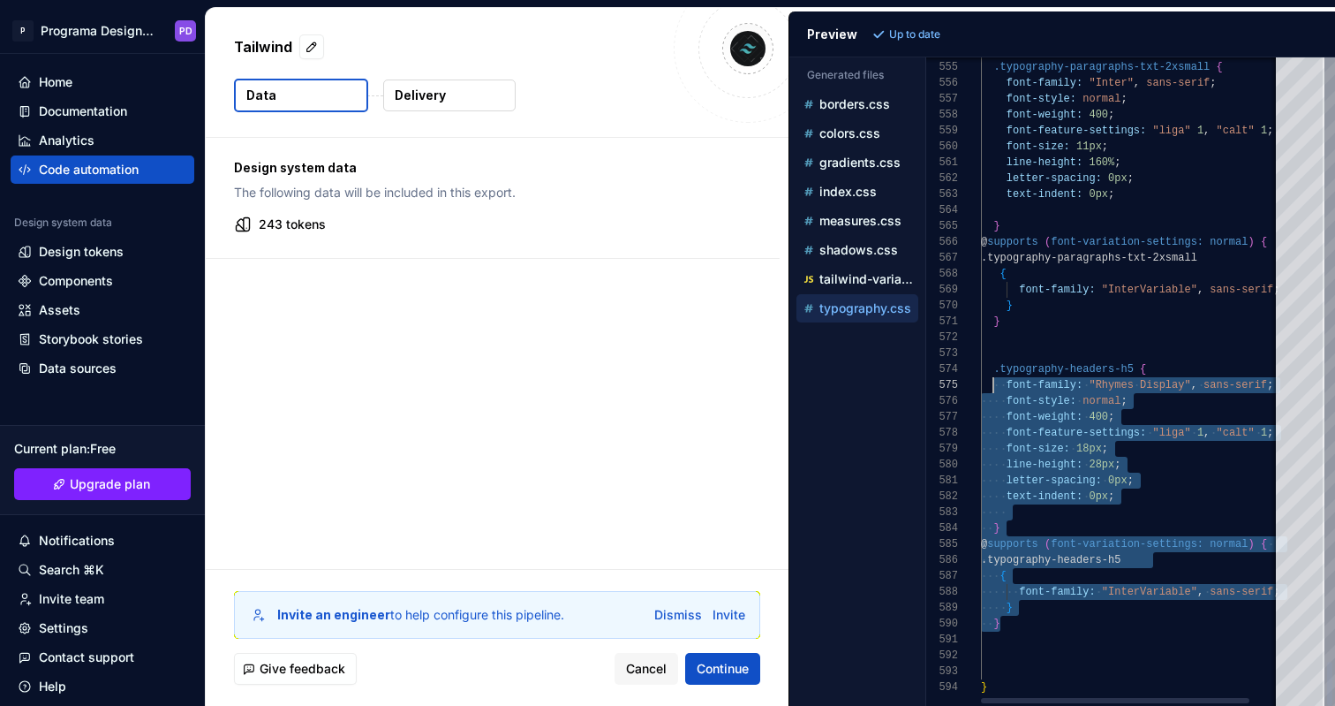
scroll to position [48, 12]
drag, startPoint x: 1013, startPoint y: 616, endPoint x: 995, endPoint y: 372, distance: 245.2
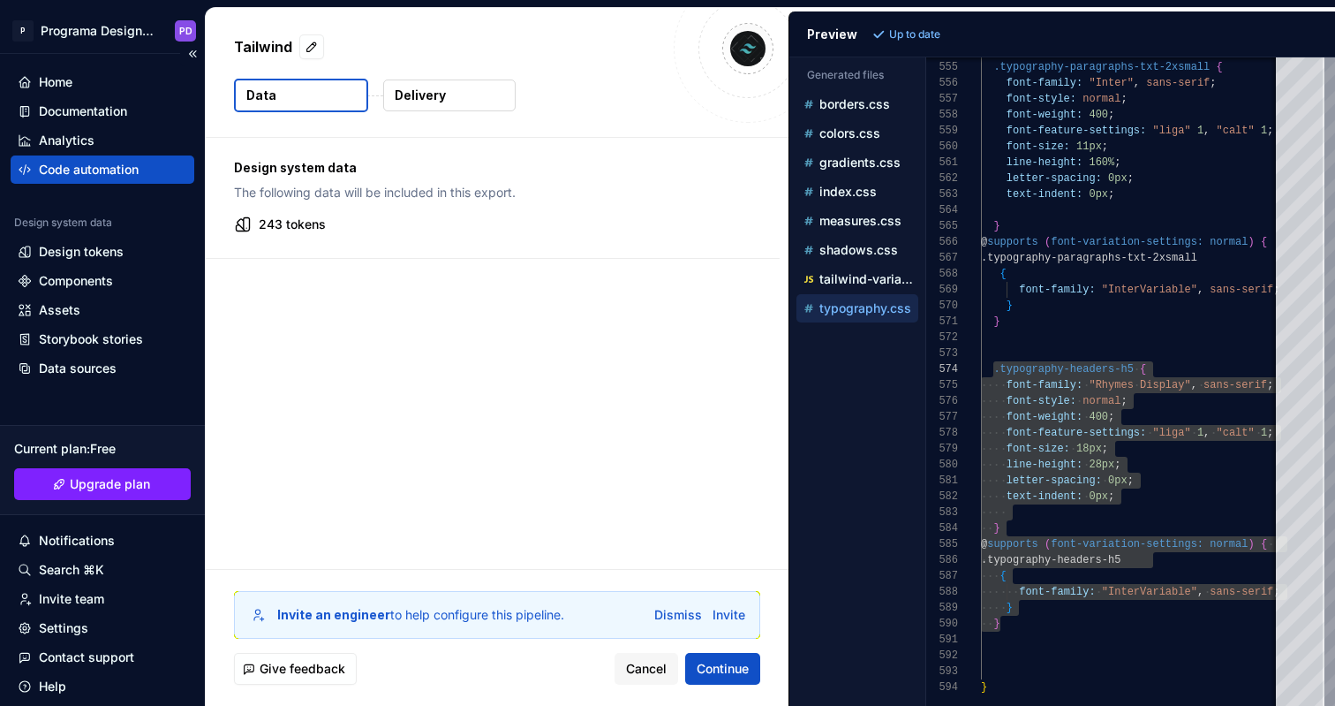
click at [109, 170] on div "Code automation" at bounding box center [89, 170] width 100 height 18
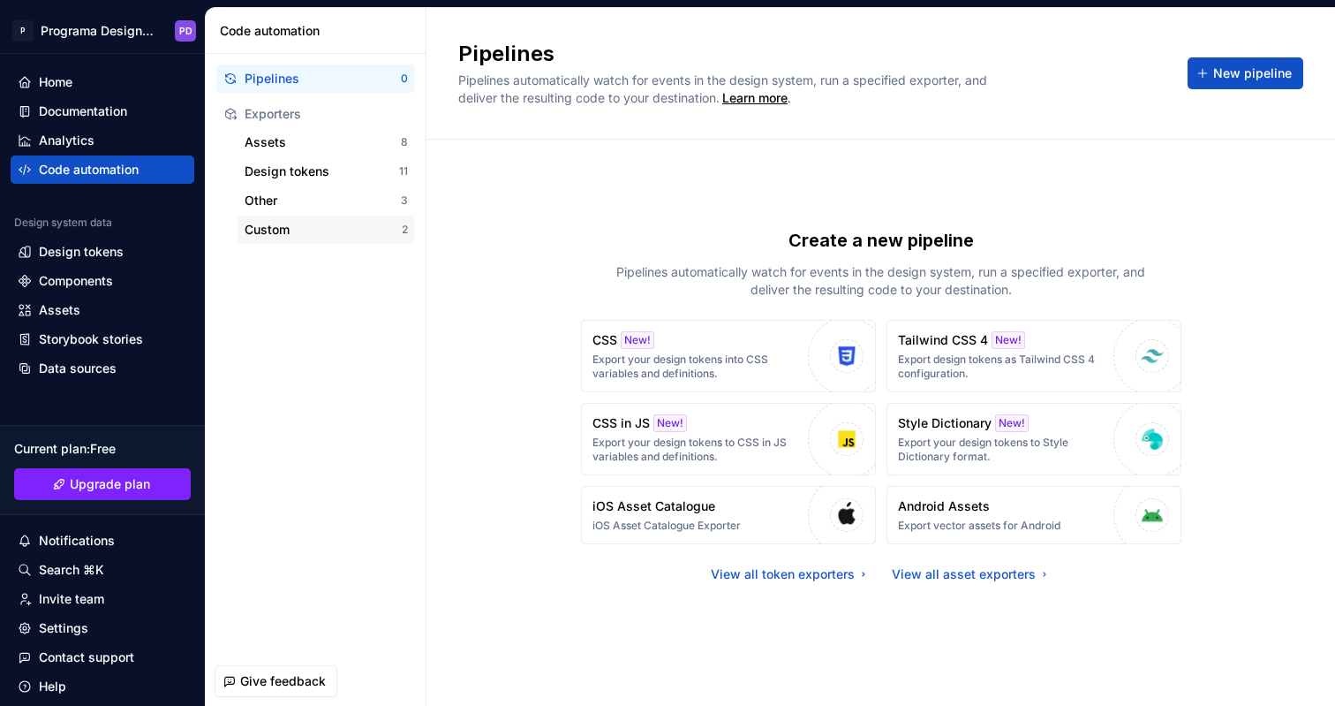
click at [299, 238] on div "Custom 2" at bounding box center [326, 229] width 177 height 28
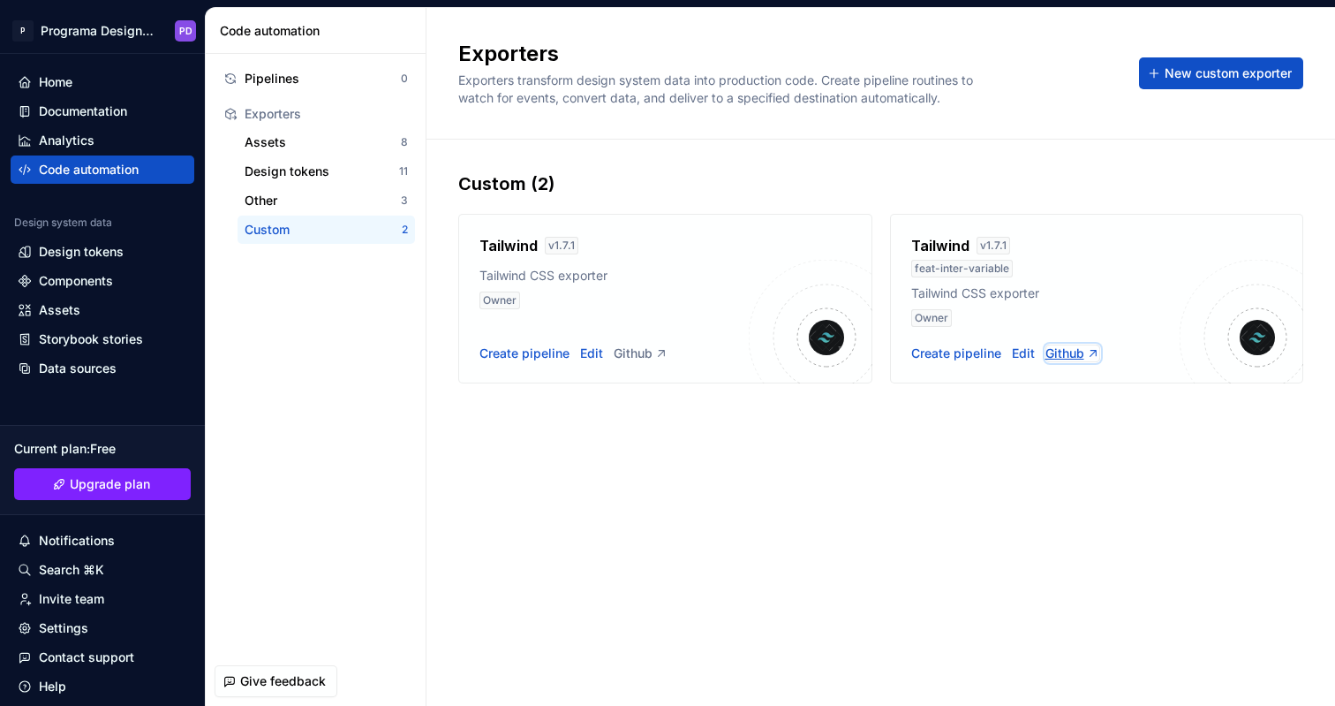
click at [1070, 356] on div "Github" at bounding box center [1073, 353] width 55 height 18
click at [1019, 353] on div "Edit" at bounding box center [1023, 353] width 23 height 18
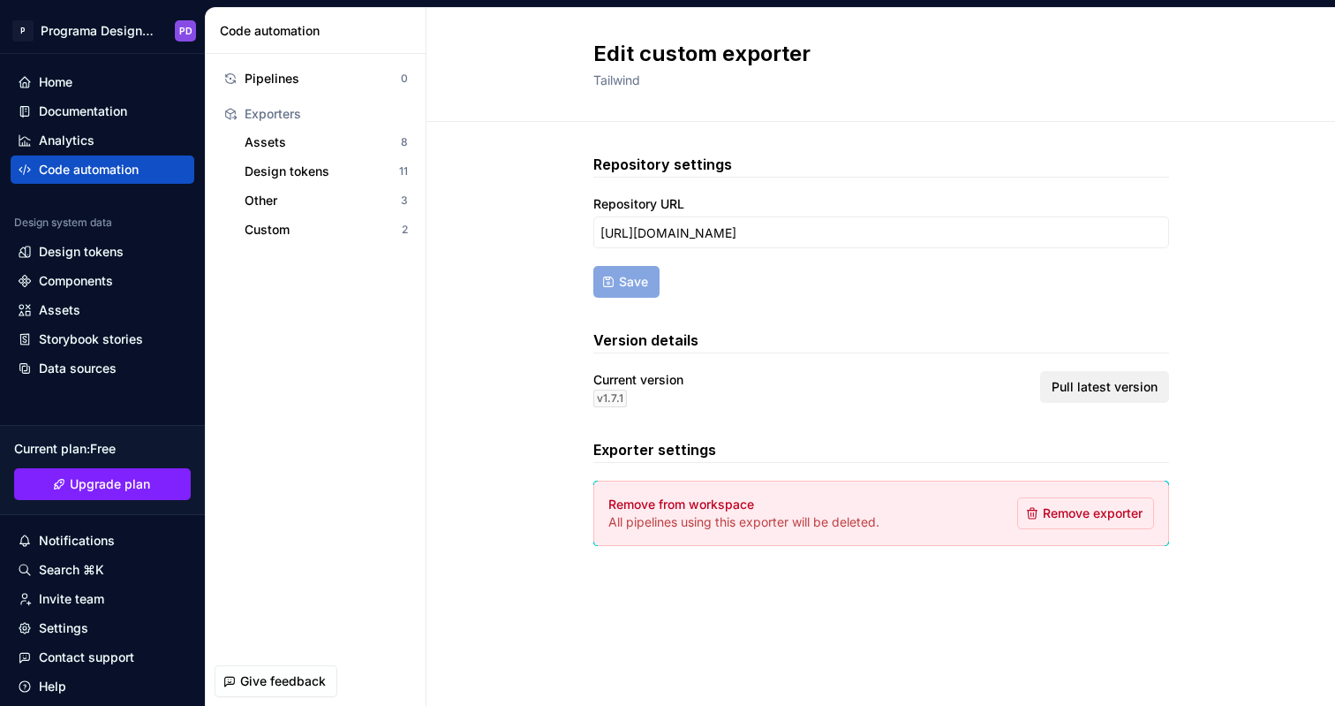
click at [1109, 389] on span "Pull latest version" at bounding box center [1105, 387] width 106 height 18
click at [381, 232] on div "Custom" at bounding box center [323, 230] width 157 height 18
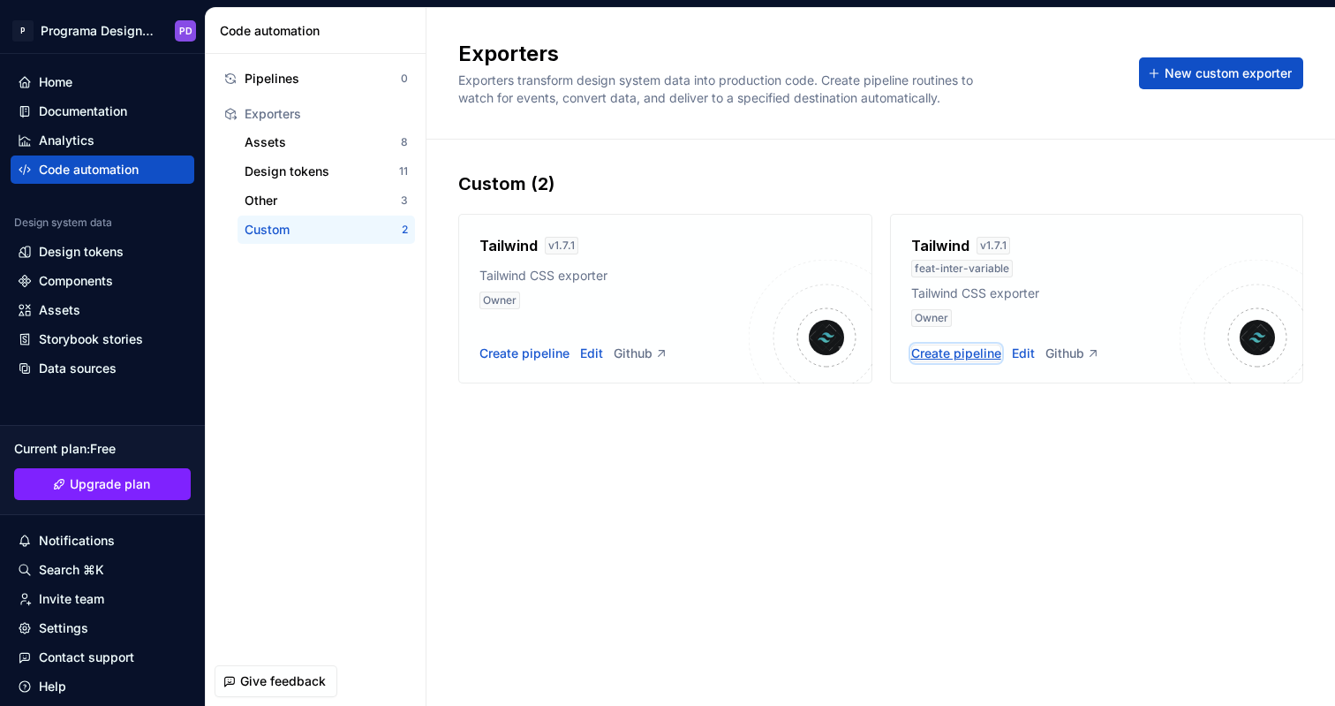
click at [957, 353] on div "Create pipeline" at bounding box center [956, 353] width 90 height 18
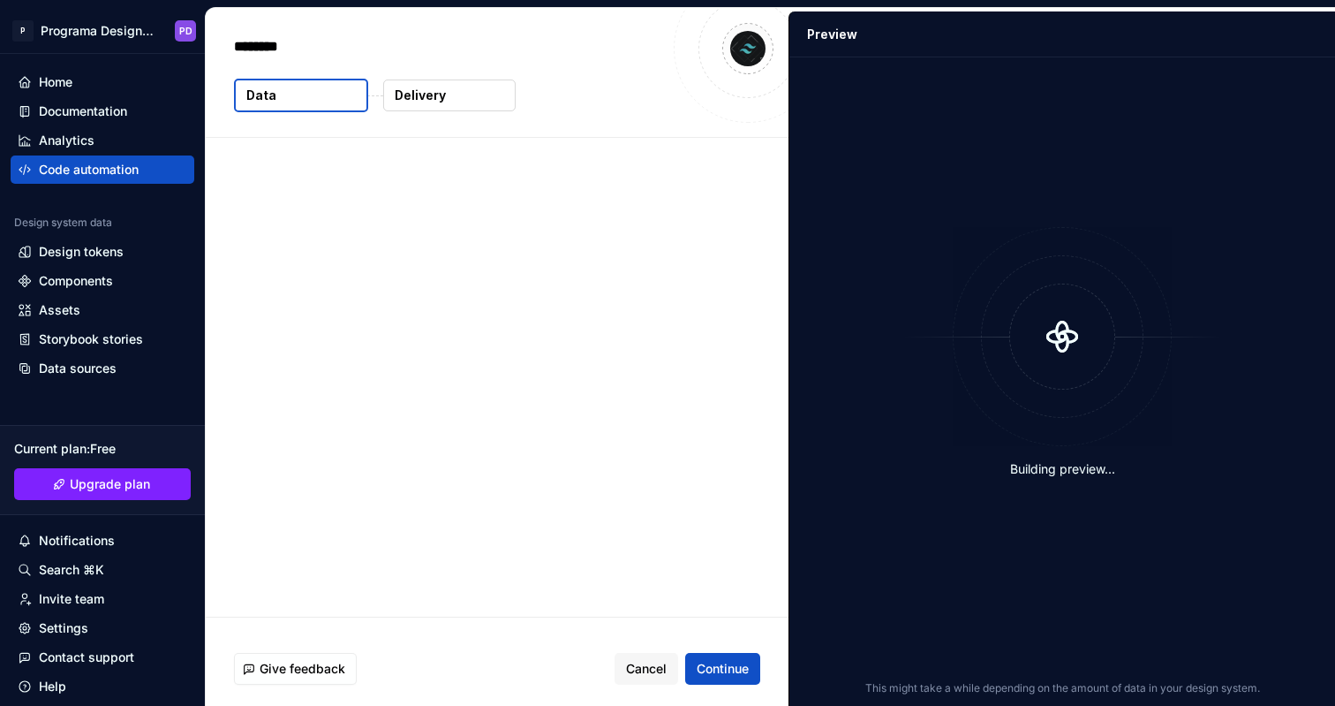
type textarea "*"
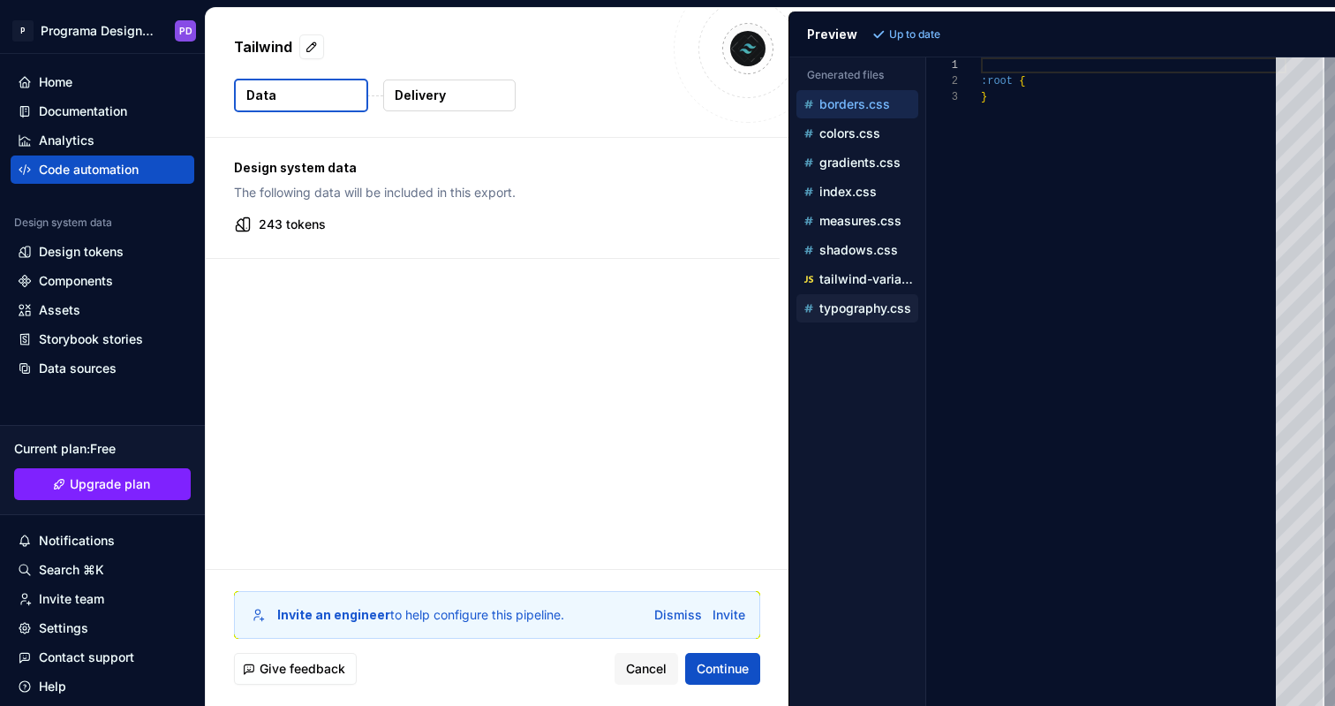
click at [857, 304] on p "typography.css" at bounding box center [865, 308] width 92 height 14
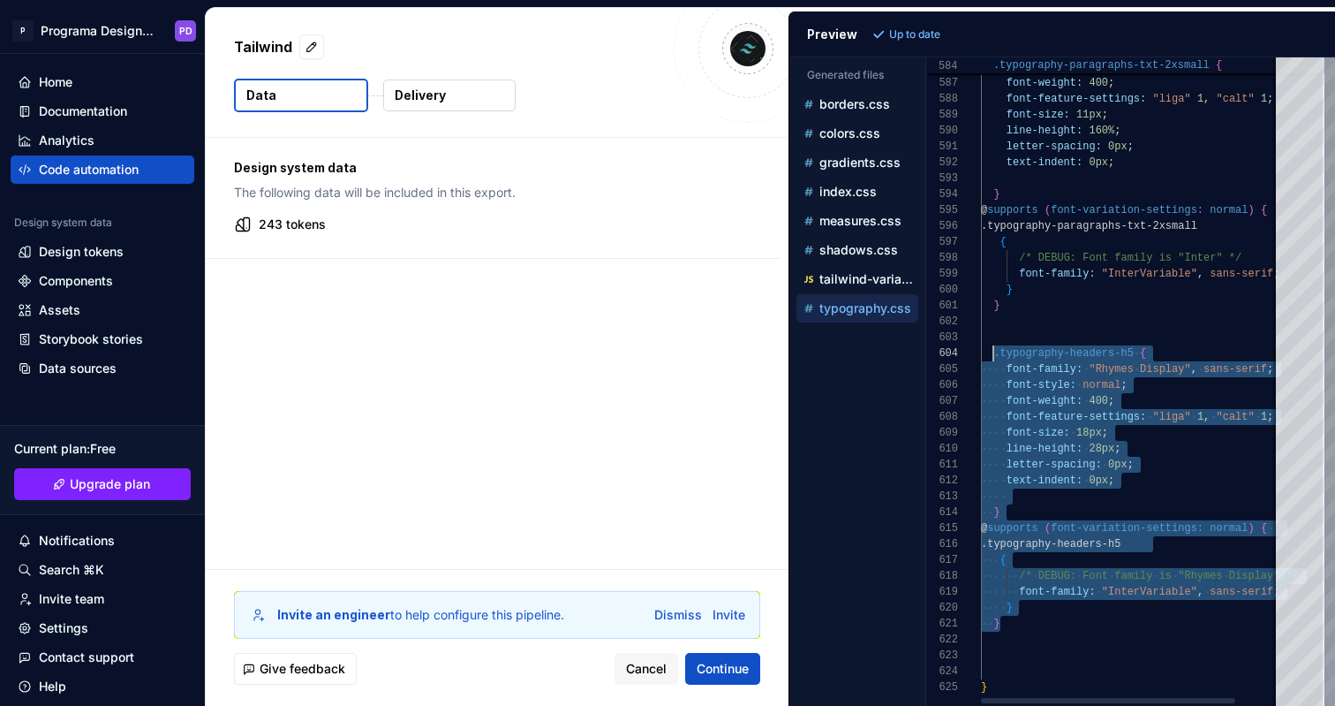
scroll to position [48, 0]
drag, startPoint x: 1010, startPoint y: 623, endPoint x: 964, endPoint y: 348, distance: 278.4
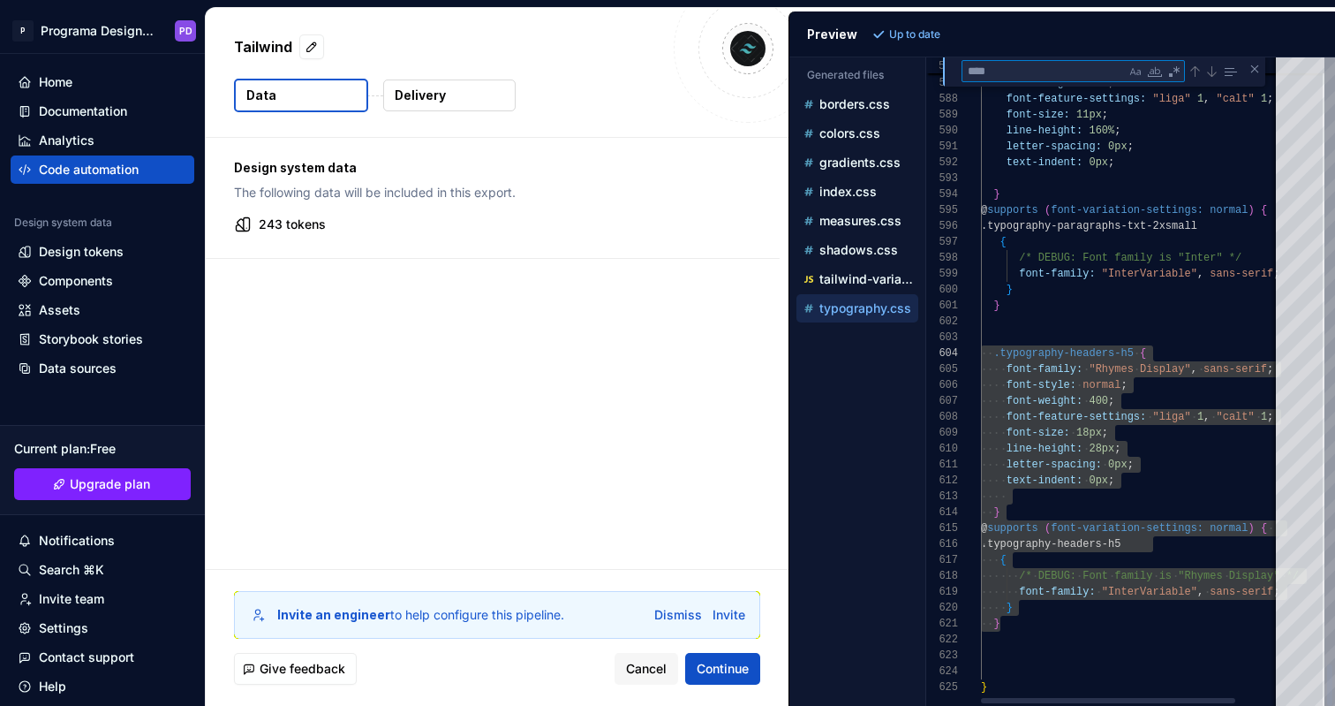
type textarea "**********"
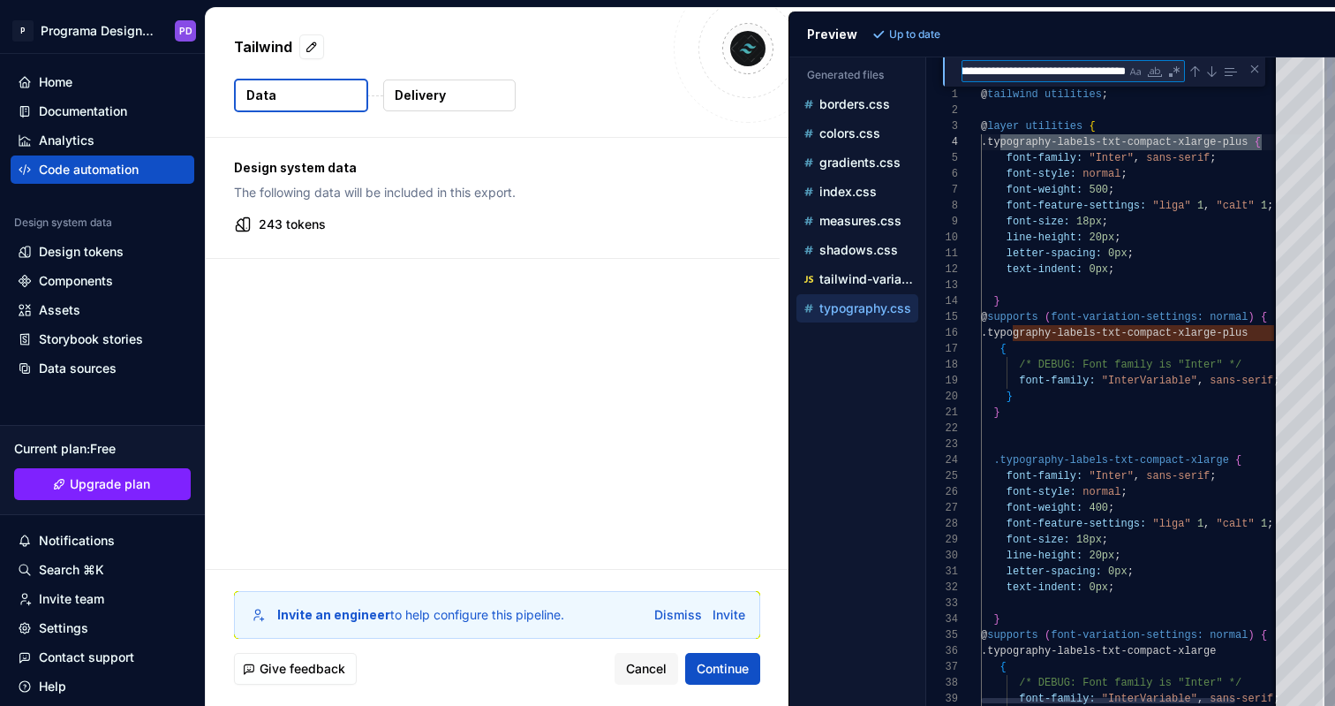
type textarea "**********"
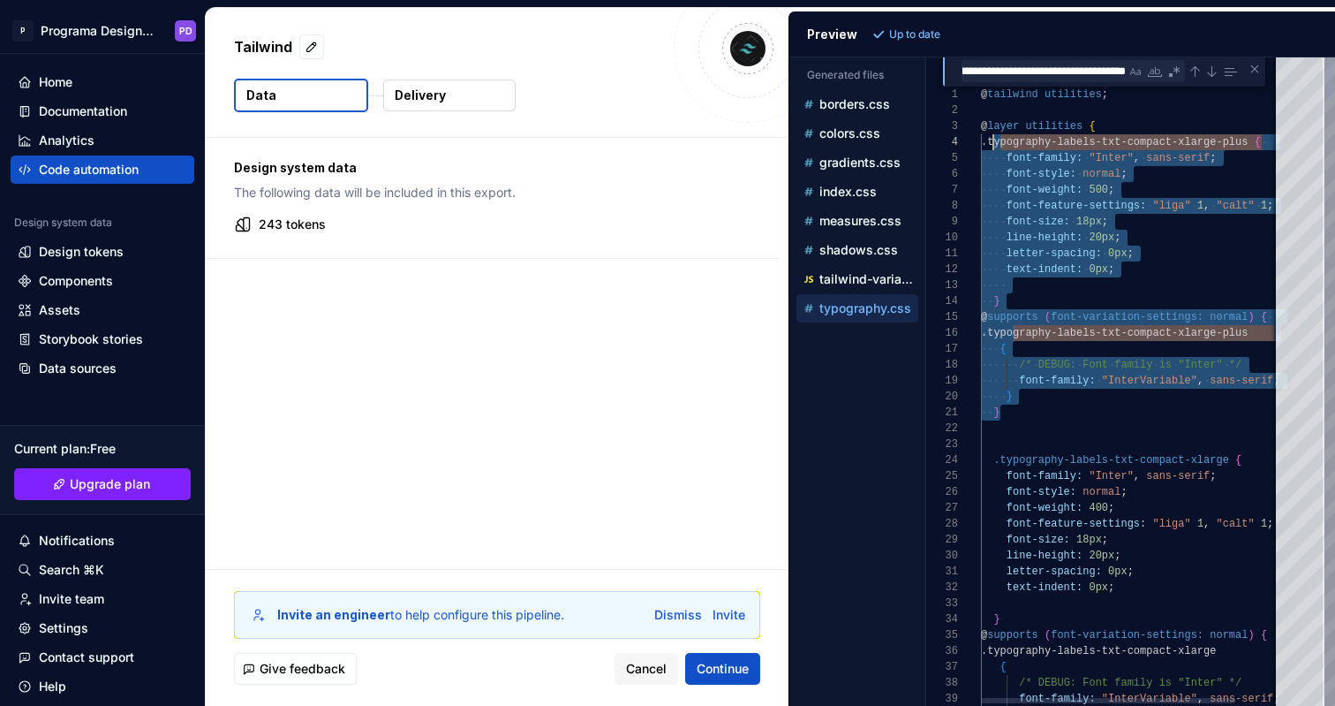
scroll to position [48, 0]
drag, startPoint x: 1012, startPoint y: 414, endPoint x: 977, endPoint y: 145, distance: 271.6
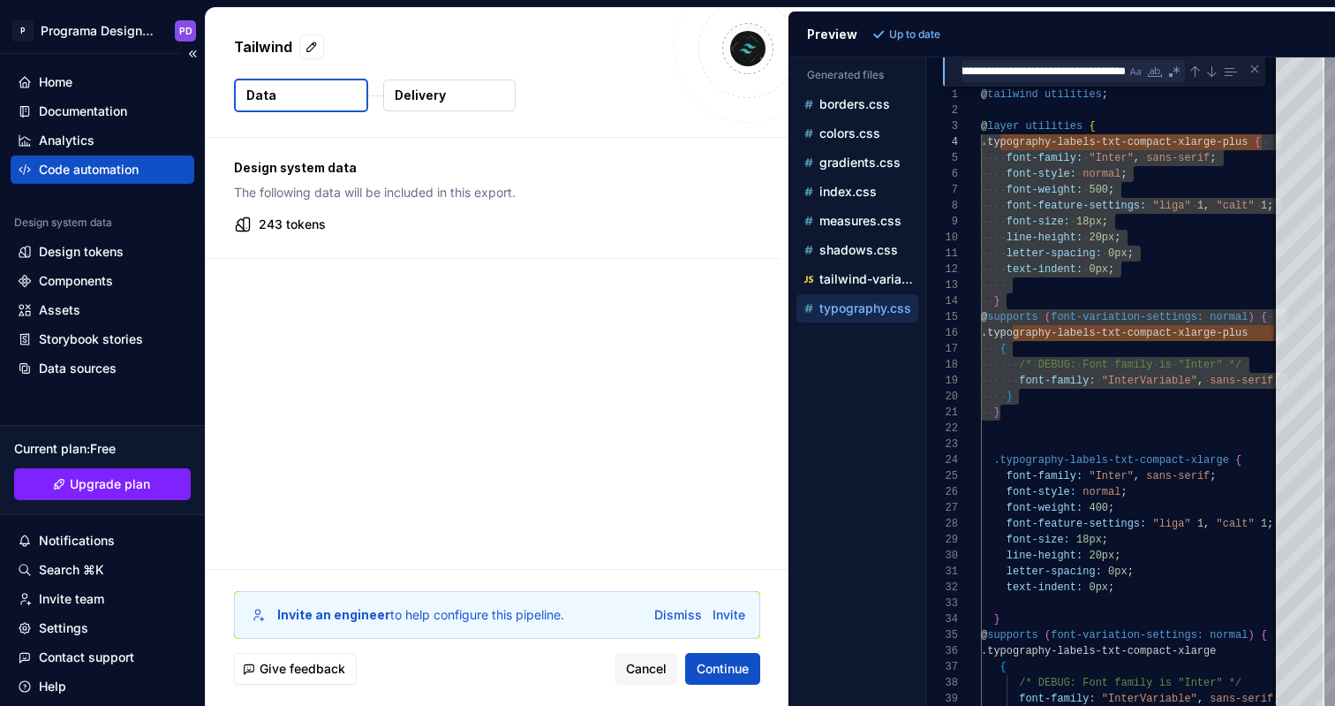
click at [79, 170] on div "Code automation" at bounding box center [89, 170] width 100 height 18
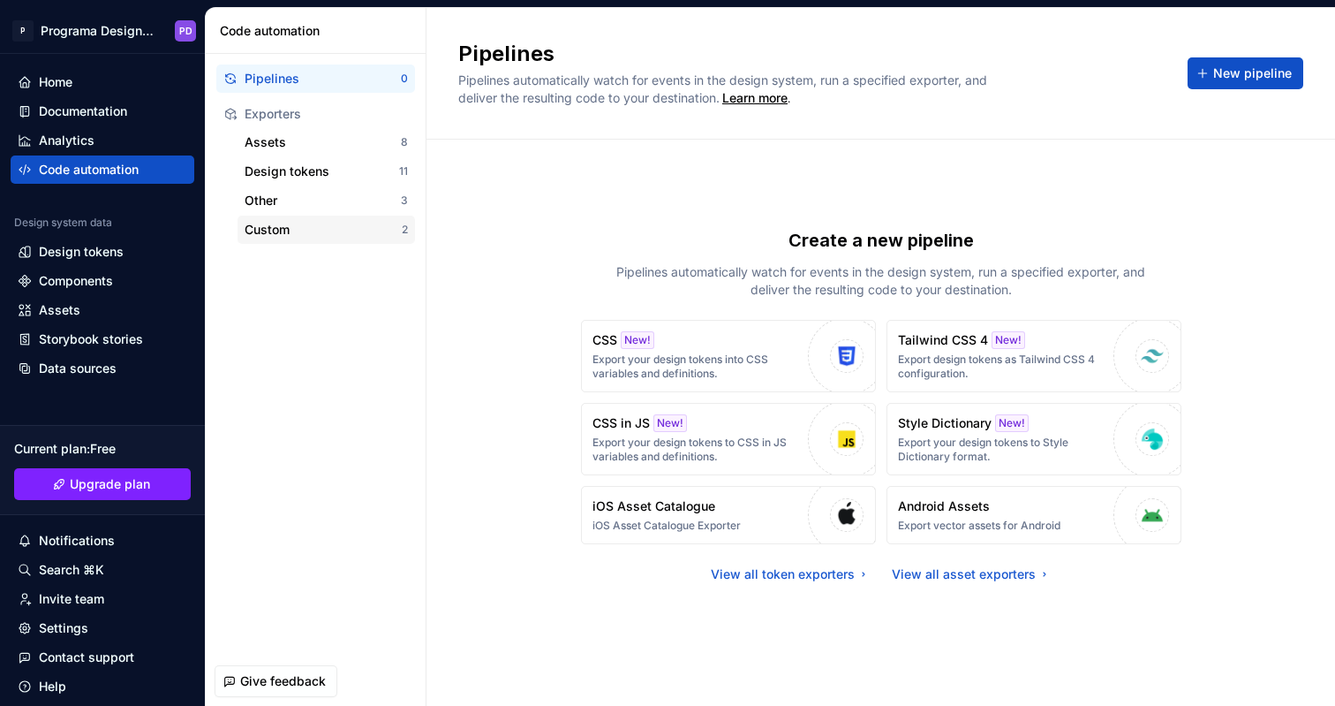
click at [378, 234] on div "Custom" at bounding box center [323, 230] width 157 height 18
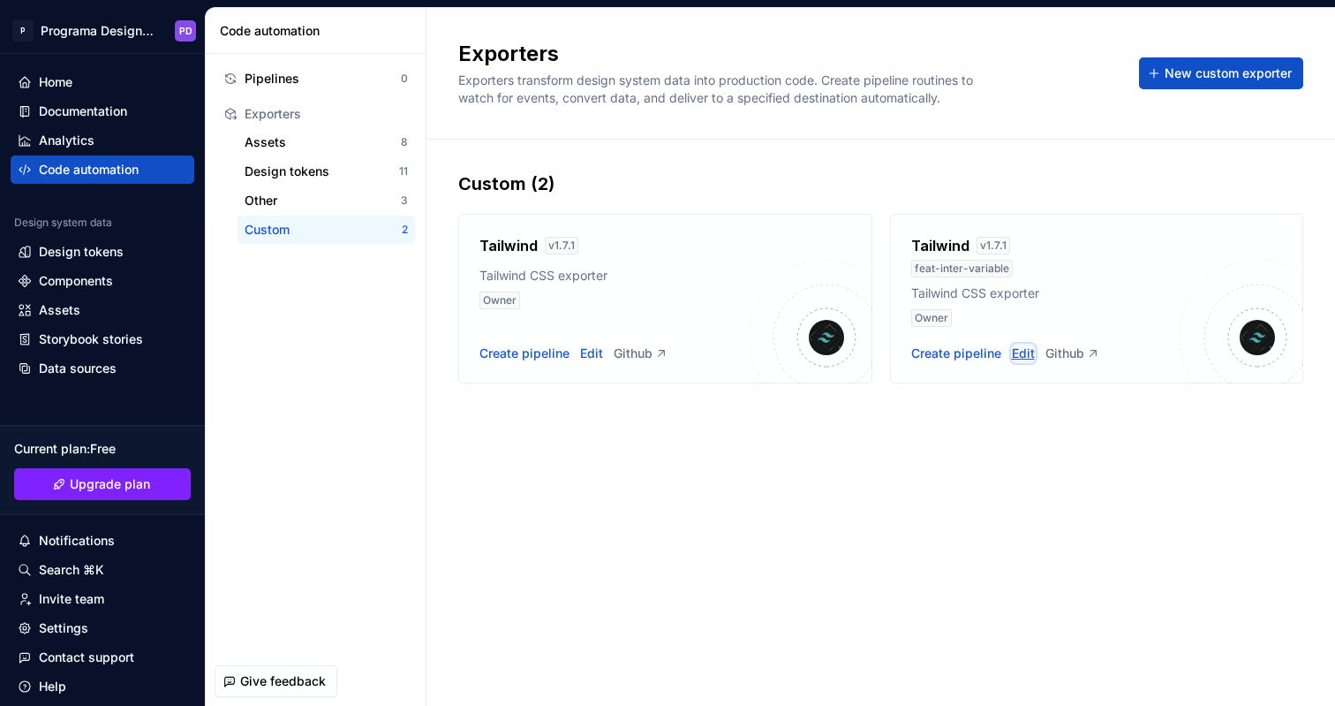
click at [1023, 354] on div "Edit" at bounding box center [1023, 353] width 23 height 18
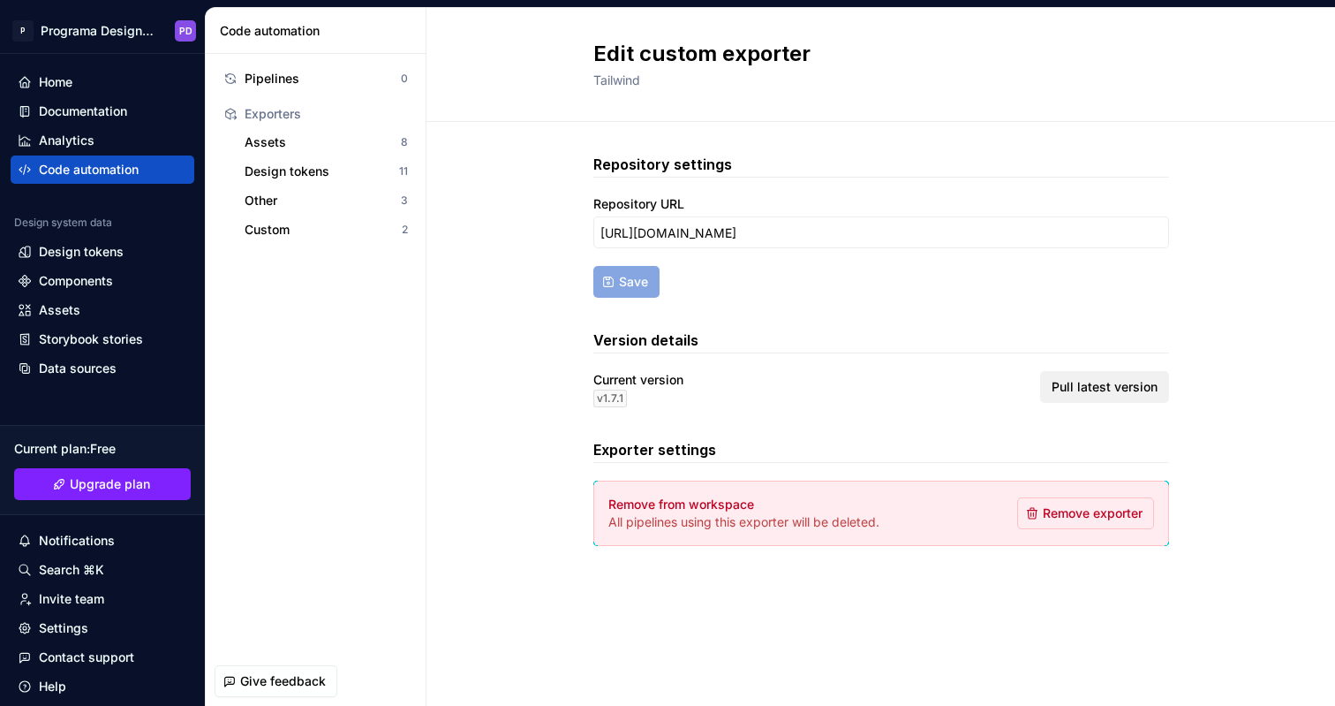
click at [1101, 396] on button "Pull latest version" at bounding box center [1104, 387] width 129 height 32
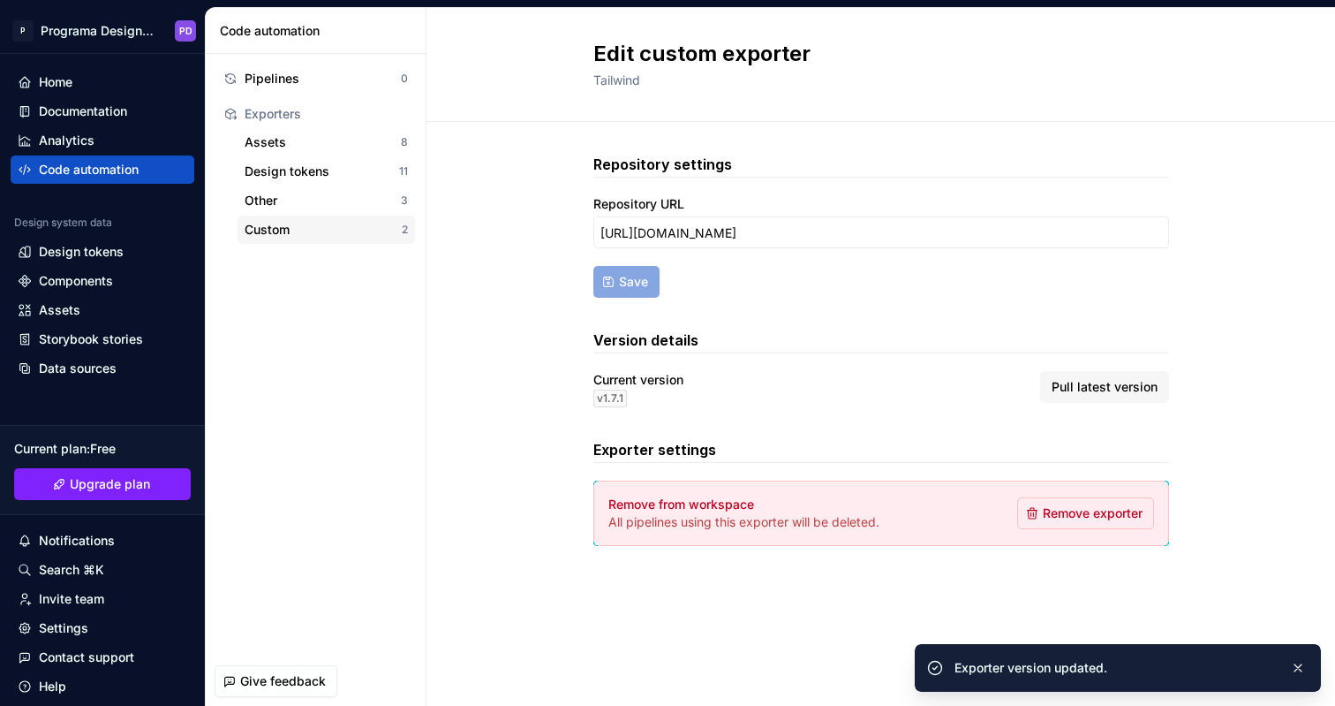
click at [362, 234] on div "Custom" at bounding box center [323, 230] width 157 height 18
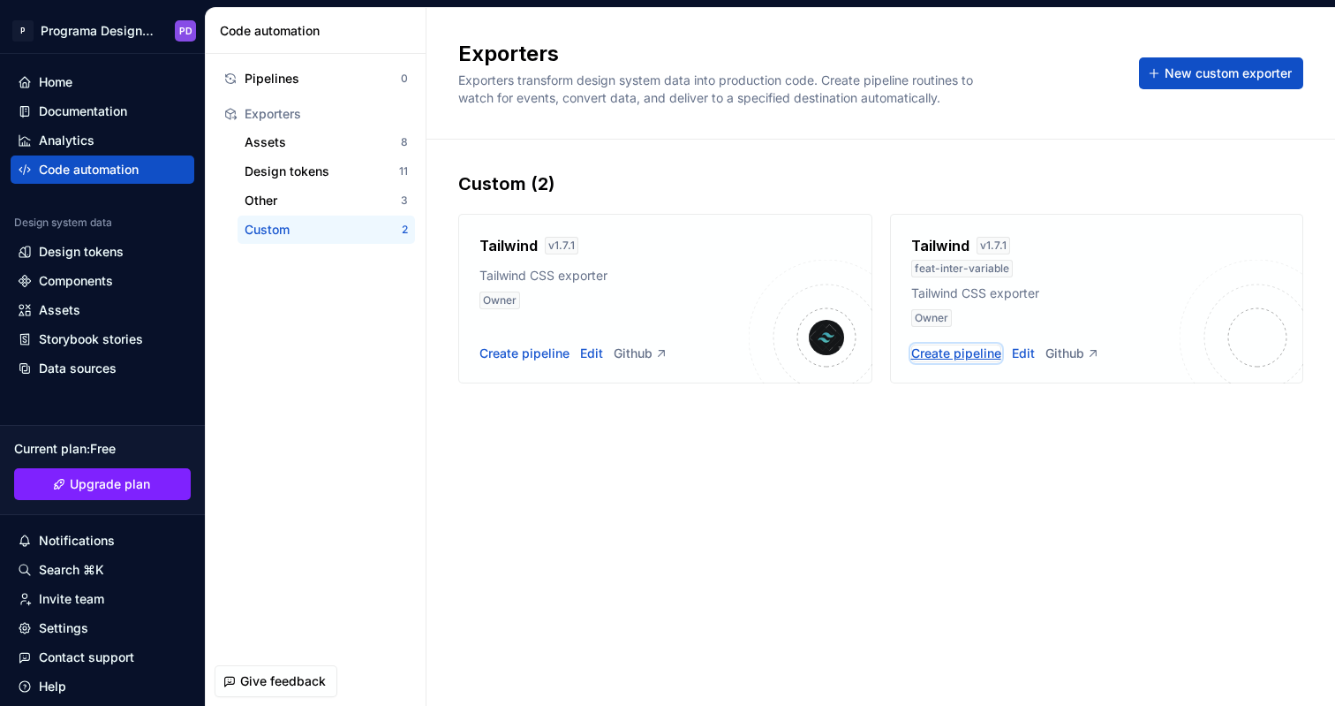
click at [976, 357] on div "Create pipeline" at bounding box center [956, 353] width 90 height 18
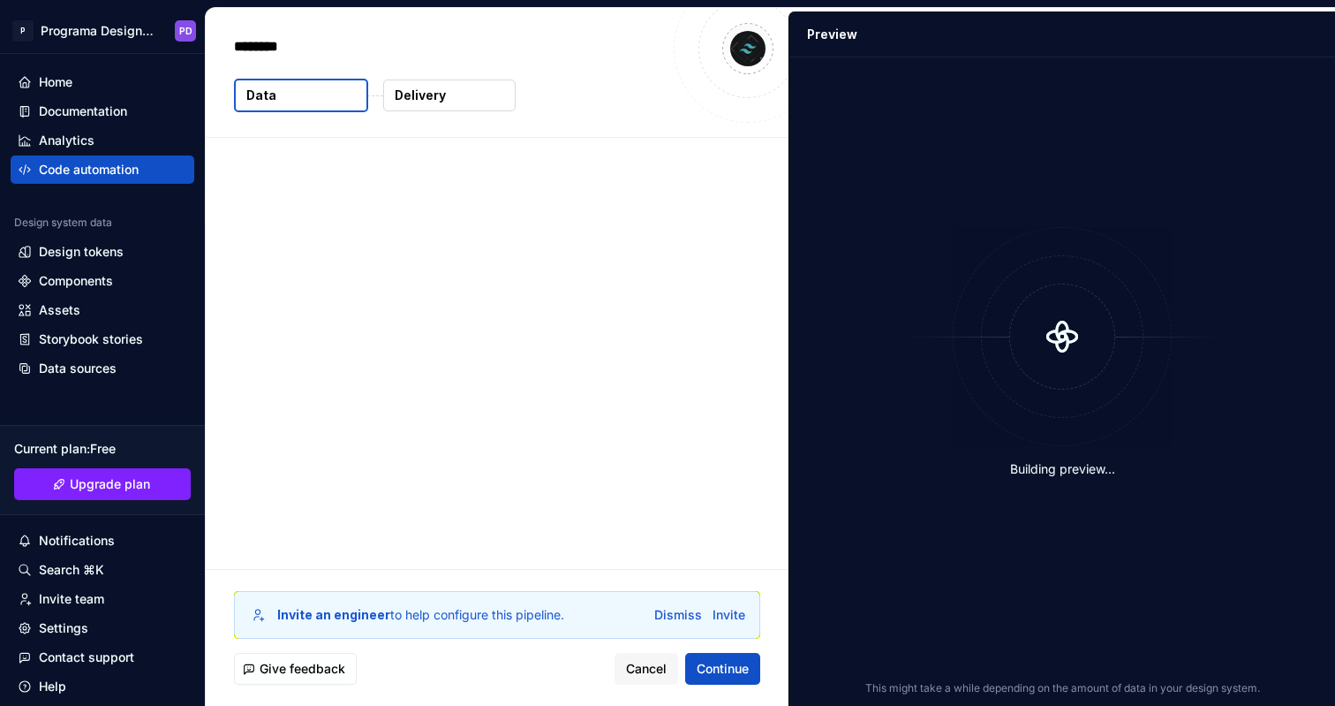
type textarea "*"
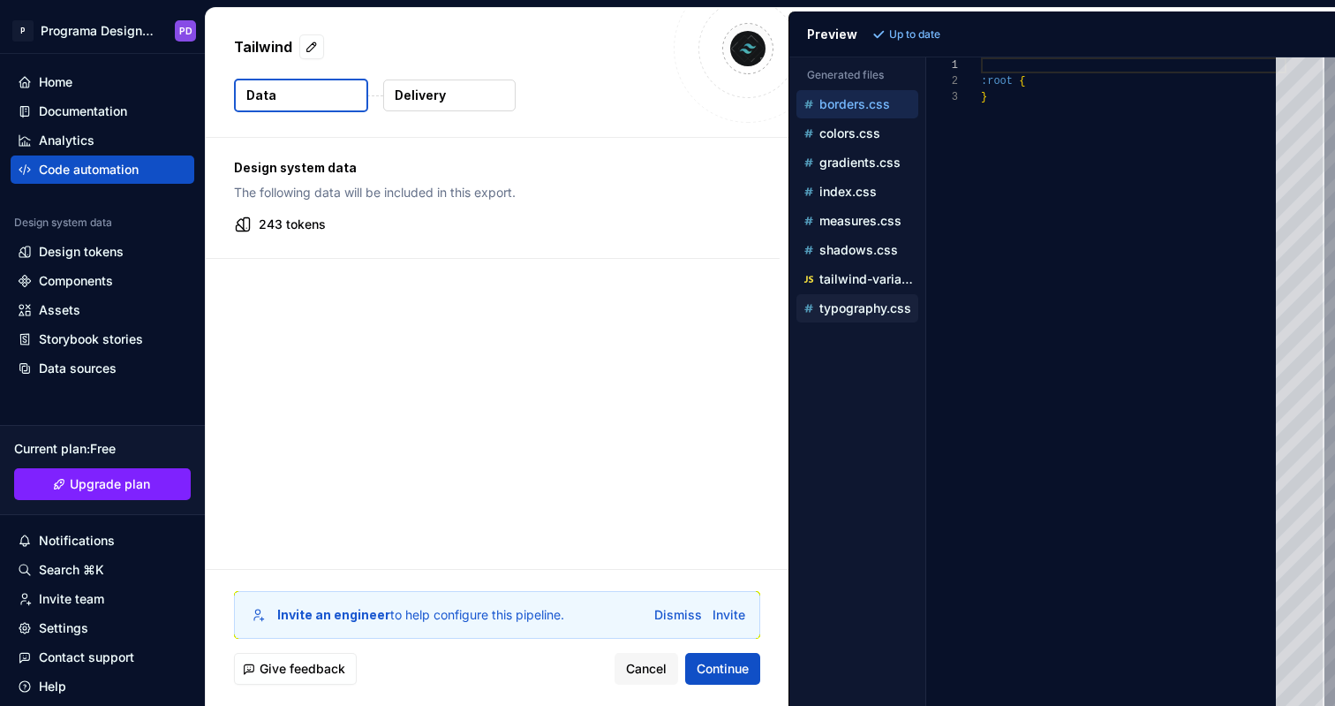
click at [863, 308] on p "typography.css" at bounding box center [865, 308] width 92 height 14
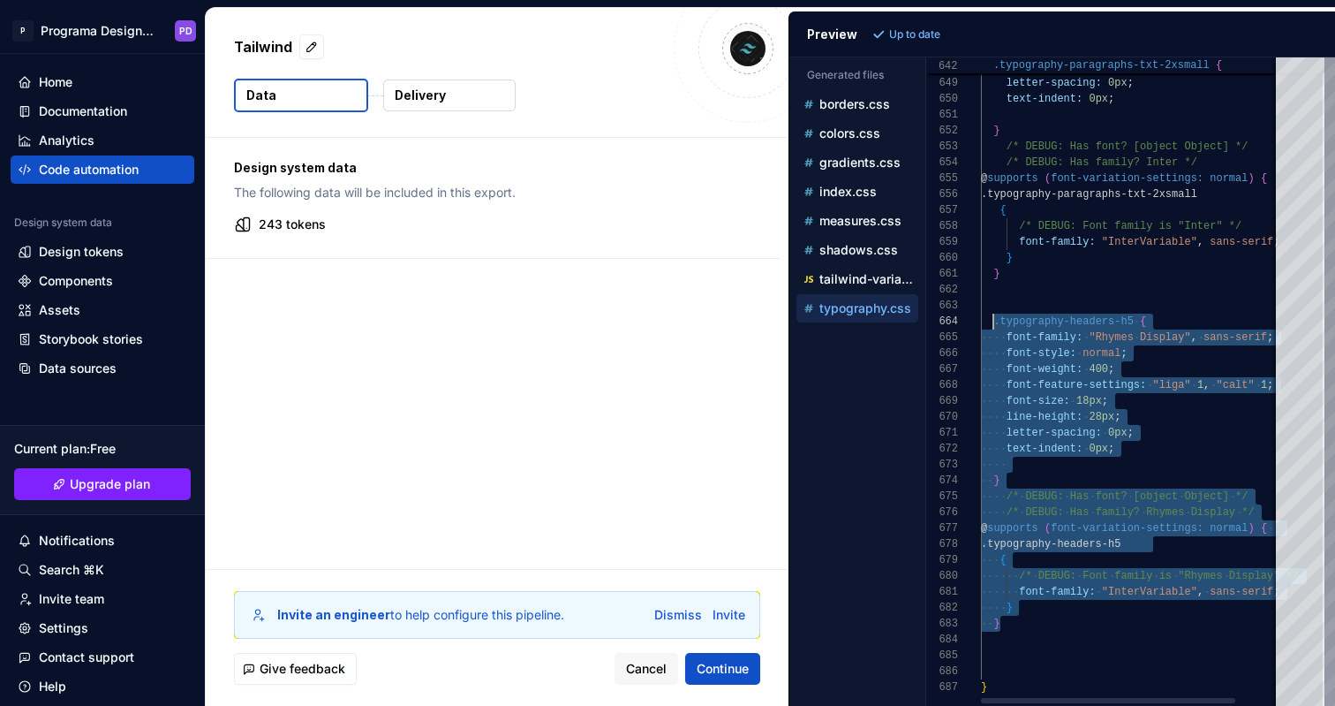
scroll to position [48, 12]
drag, startPoint x: 1007, startPoint y: 615, endPoint x: 993, endPoint y: 325, distance: 290.8
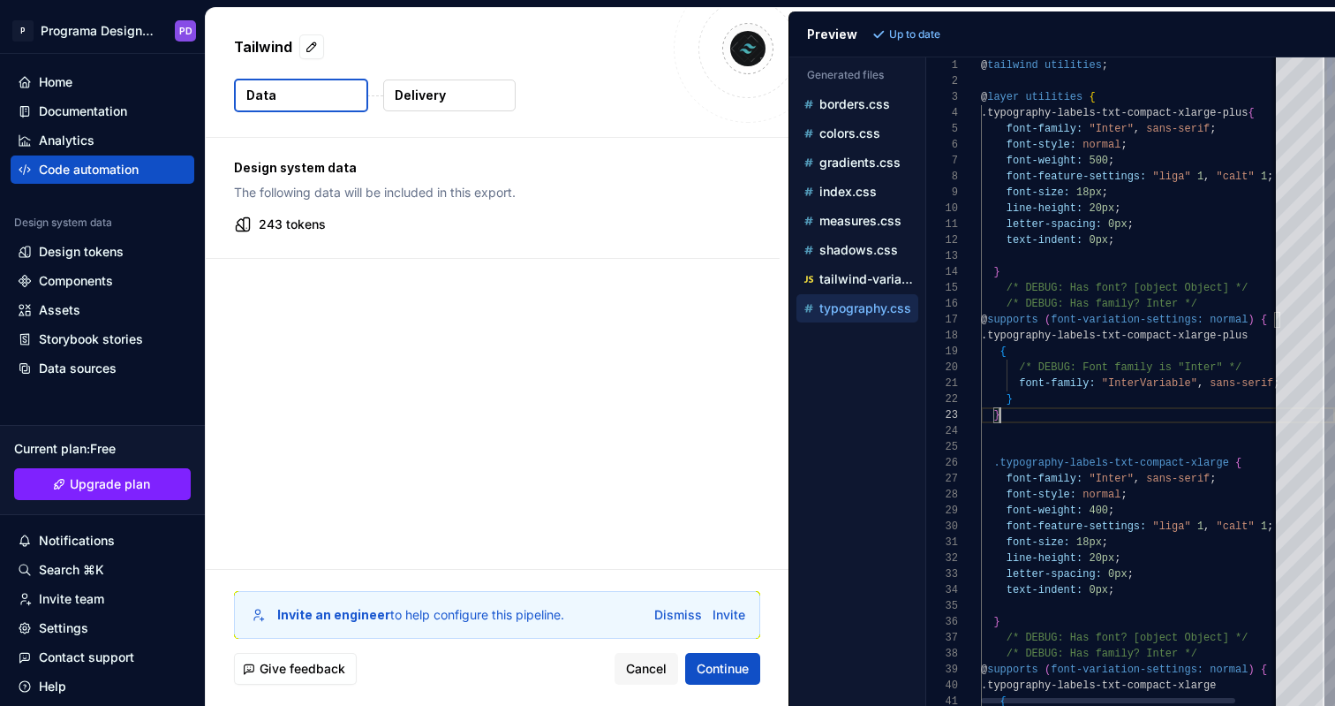
type textarea "**********"
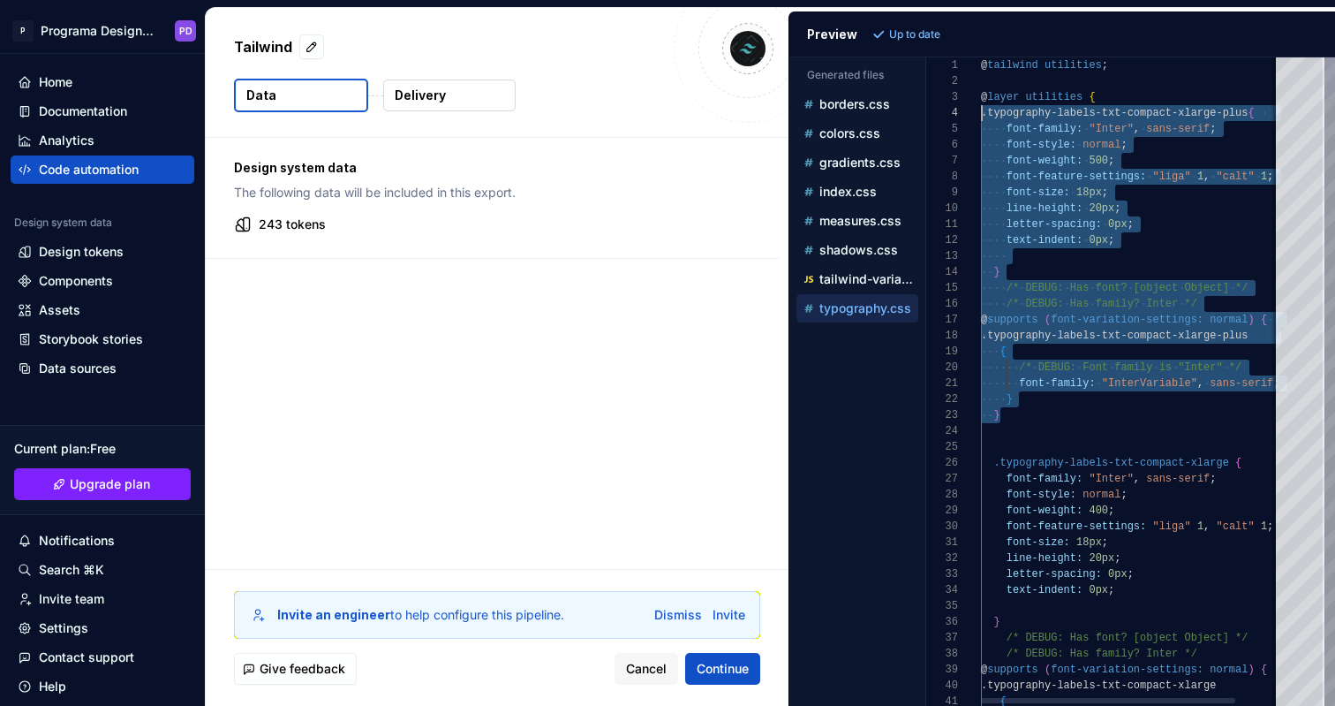
scroll to position [48, 0]
drag, startPoint x: 1009, startPoint y: 417, endPoint x: 960, endPoint y: 116, distance: 305.1
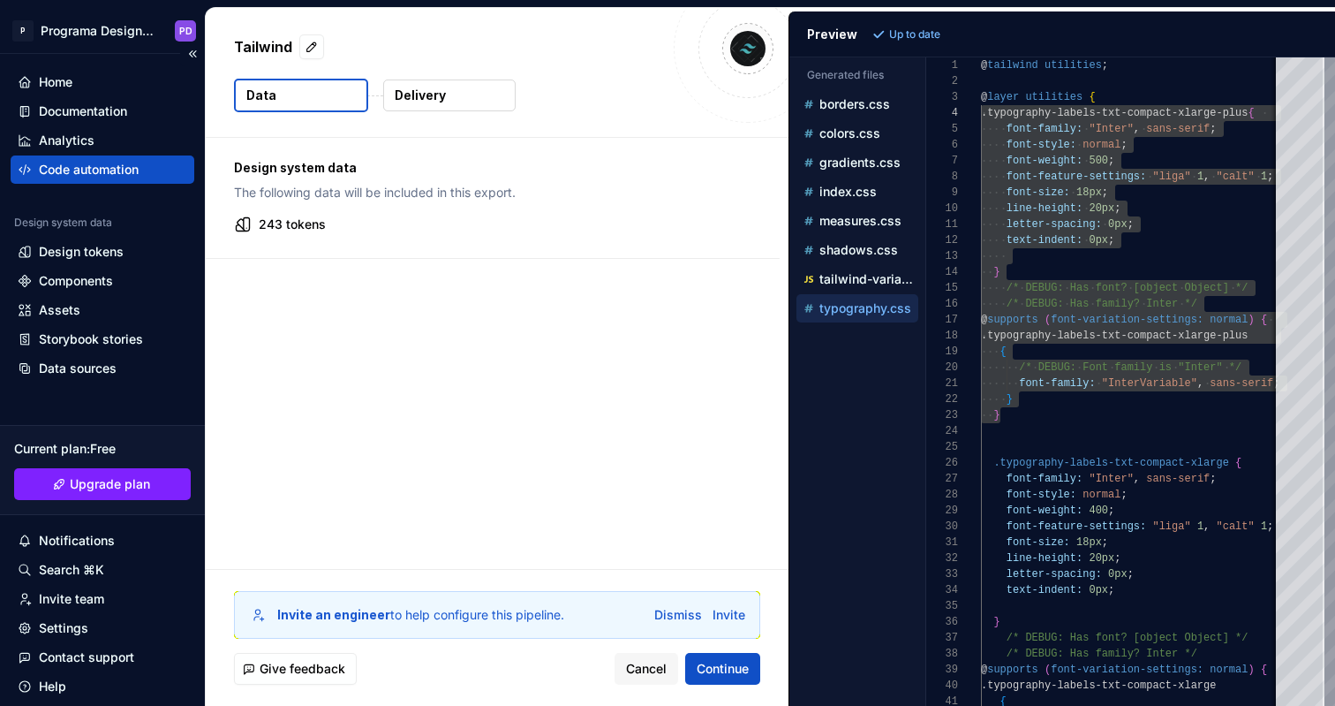
click at [97, 174] on div "Code automation" at bounding box center [89, 170] width 100 height 18
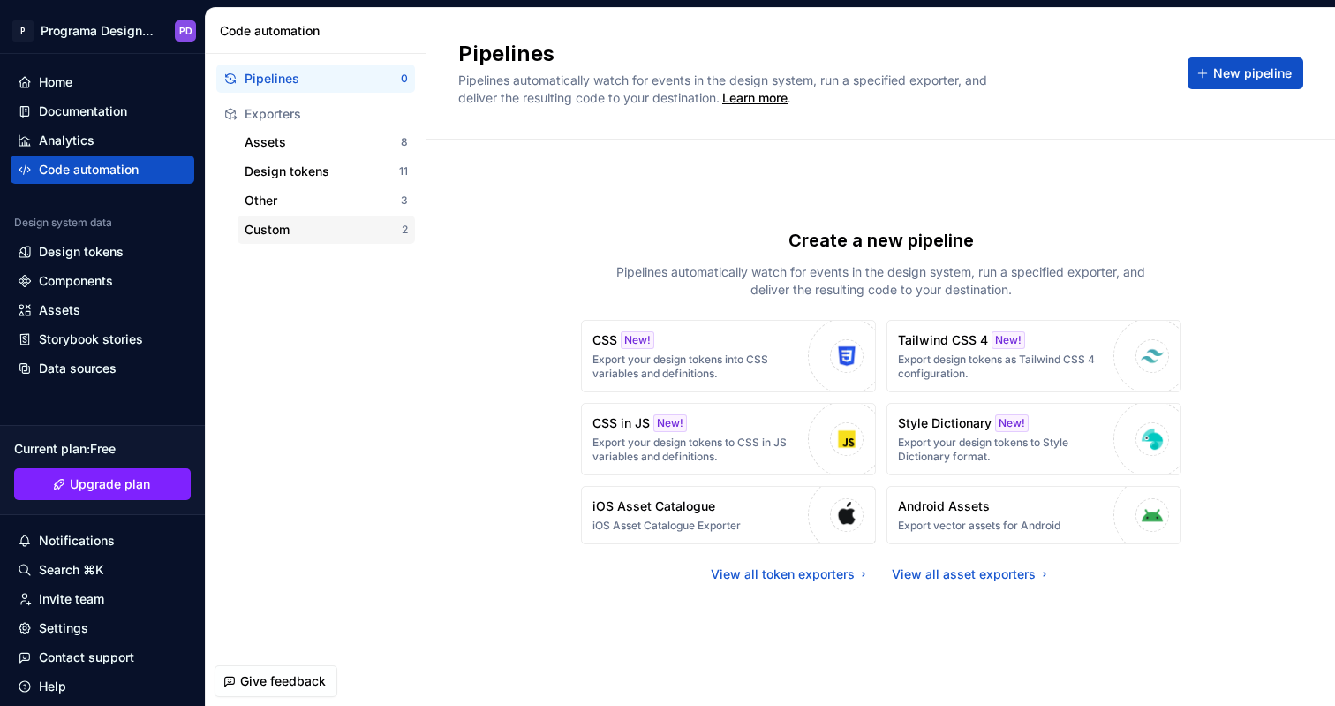
click at [328, 229] on div "Custom" at bounding box center [323, 230] width 157 height 18
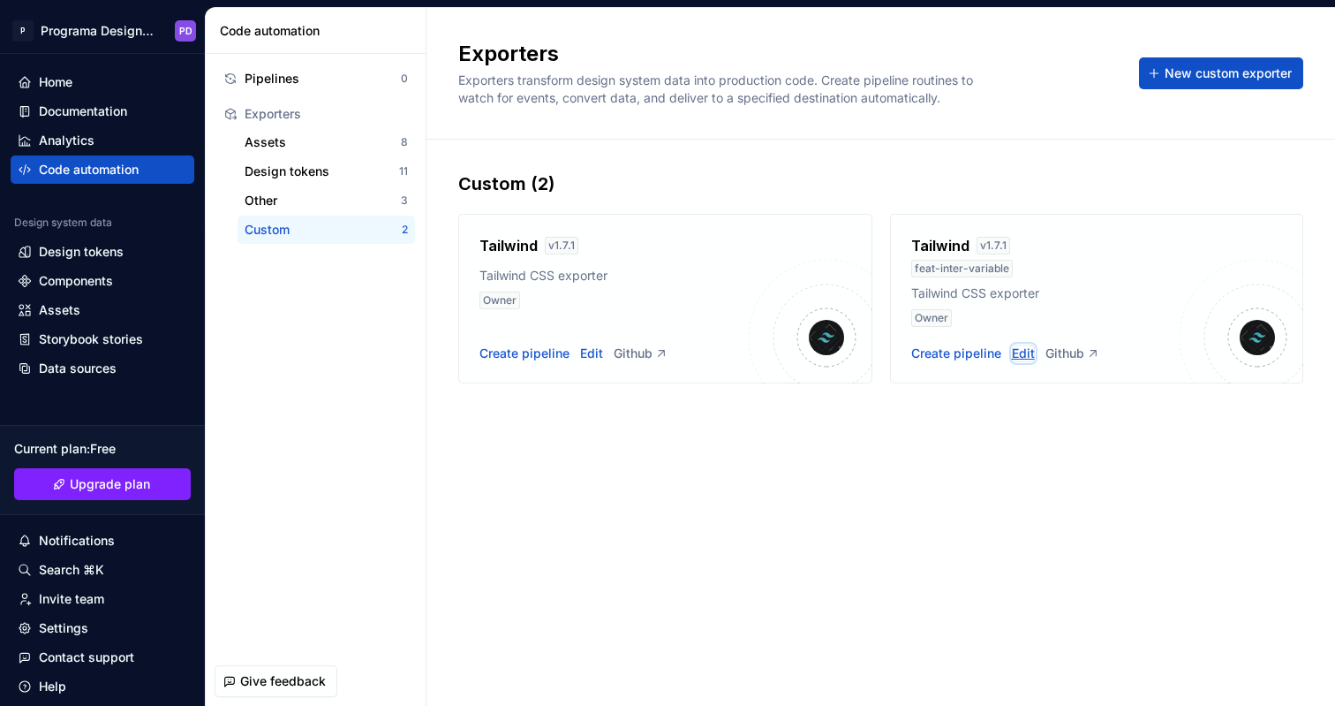
click at [1018, 355] on div "Edit" at bounding box center [1023, 353] width 23 height 18
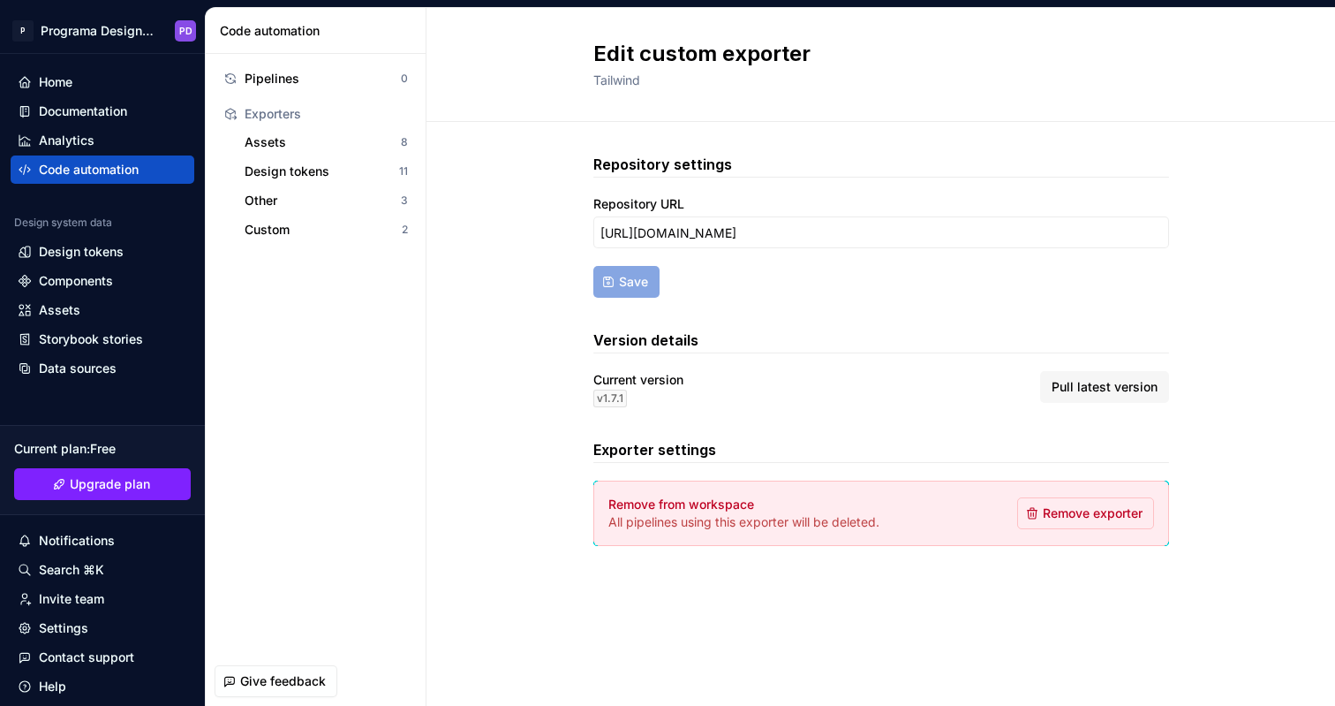
click at [1115, 389] on span "Pull latest version" at bounding box center [1105, 387] width 106 height 18
click at [952, 241] on input "[URL][DOMAIN_NAME]" at bounding box center [881, 232] width 576 height 32
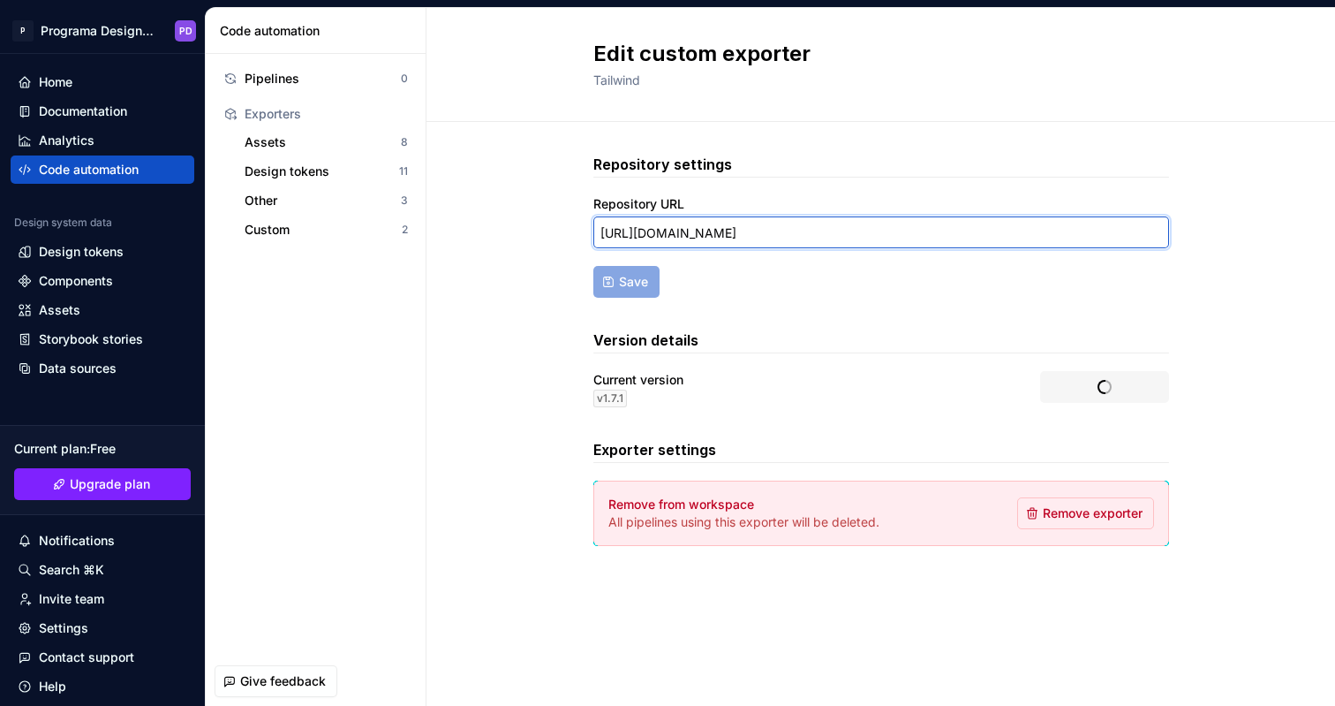
click at [952, 241] on input "[URL][DOMAIN_NAME]" at bounding box center [881, 232] width 576 height 32
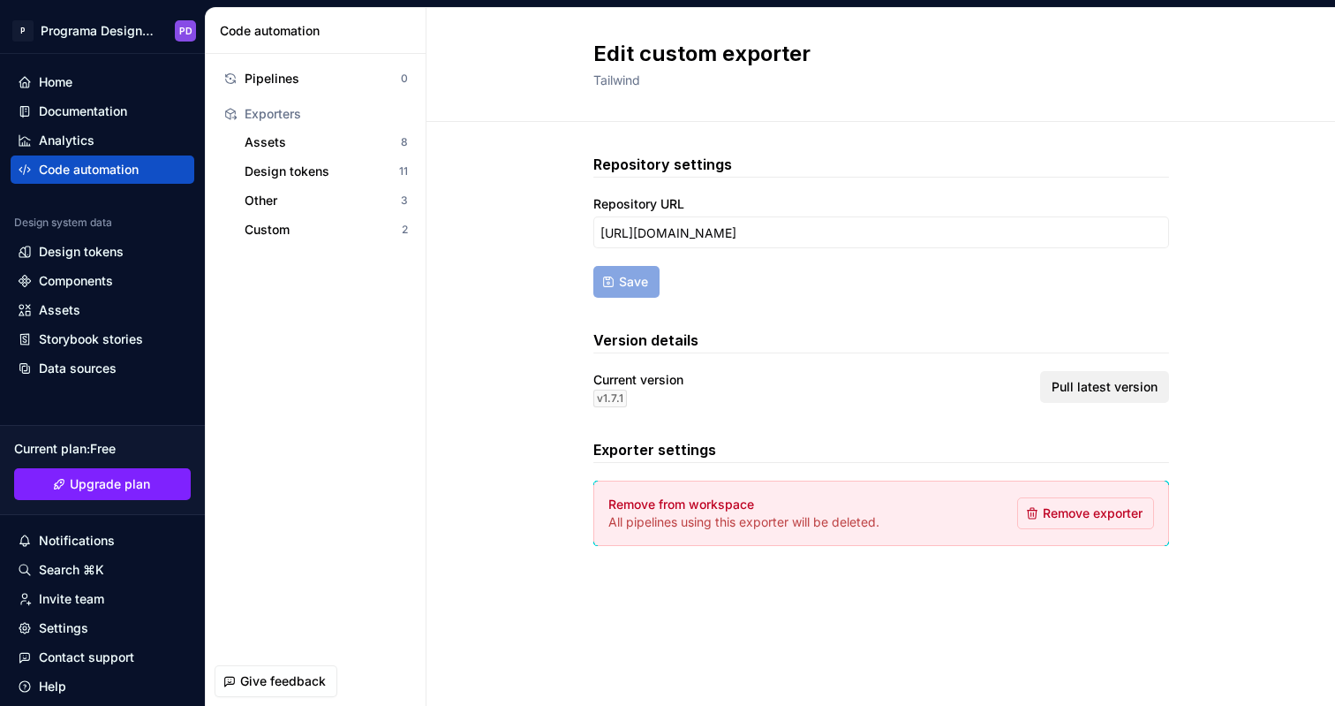
click at [1126, 389] on span "Pull latest version" at bounding box center [1105, 387] width 106 height 18
click at [351, 235] on div "Custom" at bounding box center [323, 230] width 157 height 18
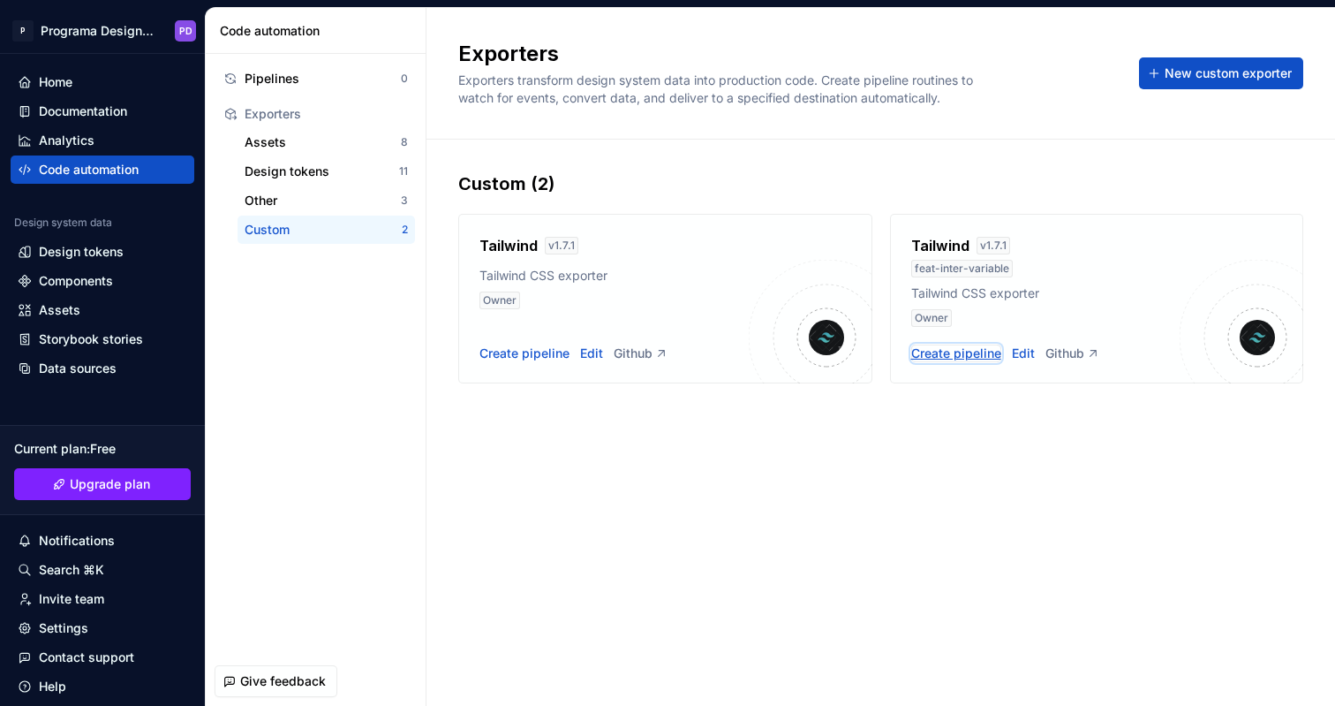
click at [977, 352] on div "Create pipeline" at bounding box center [956, 353] width 90 height 18
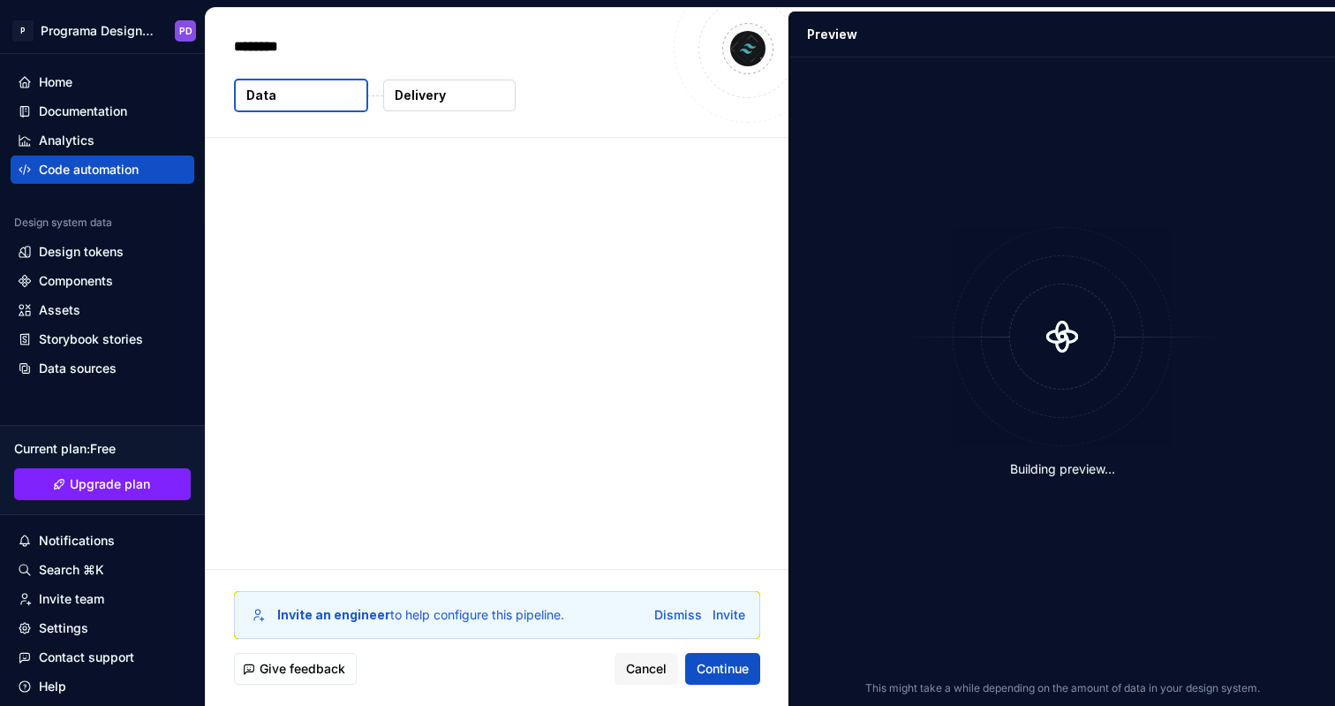
type textarea "*"
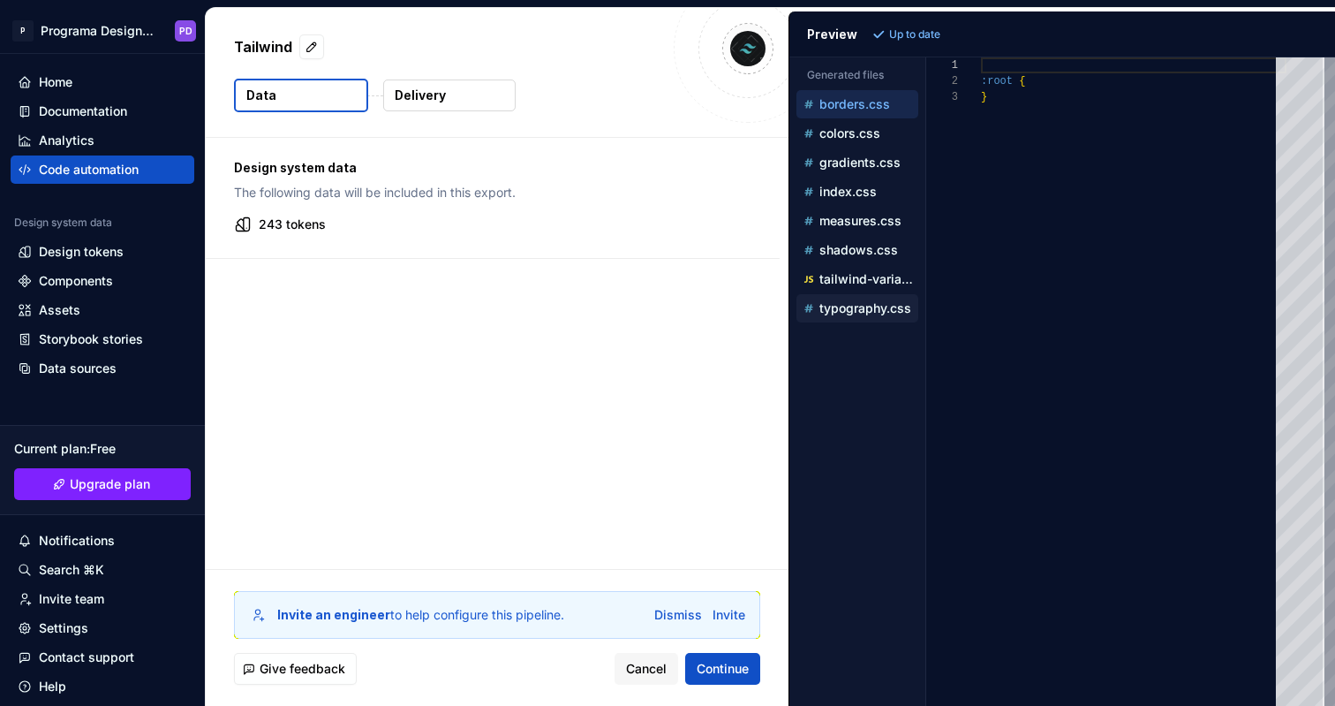
click at [867, 316] on div "typography.css" at bounding box center [859, 308] width 118 height 18
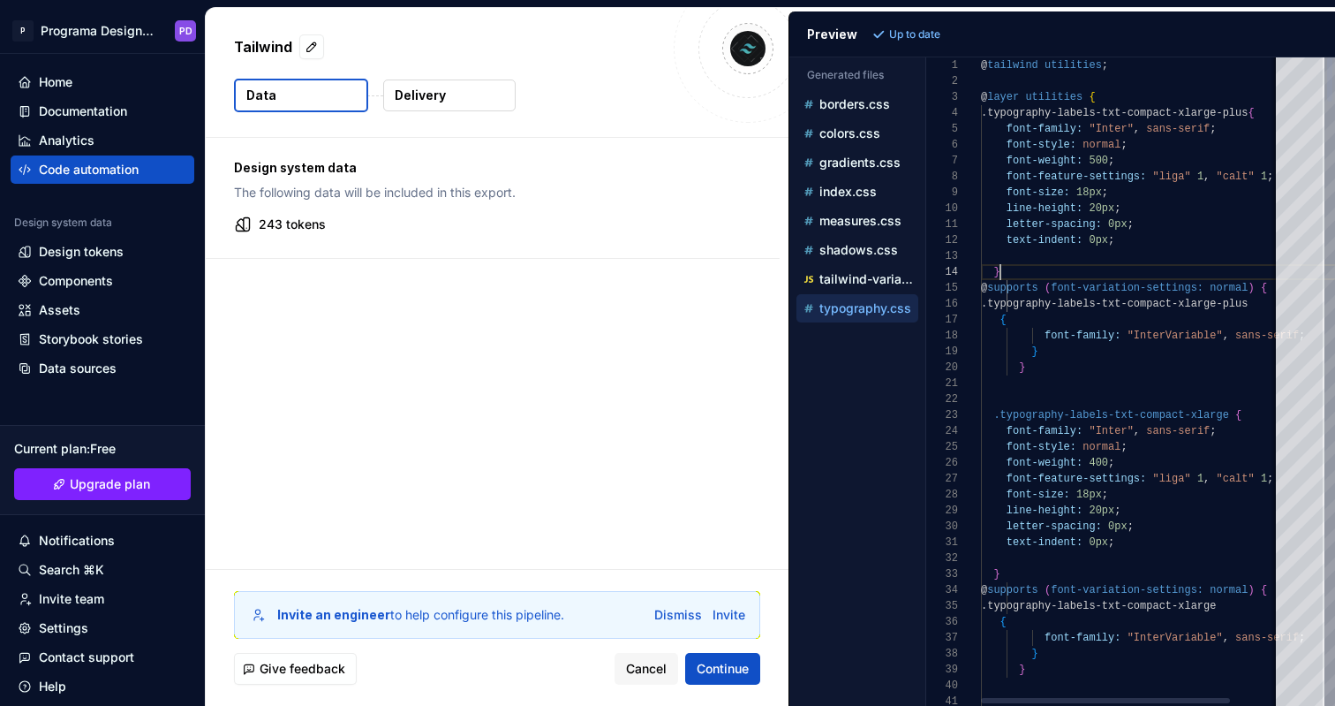
scroll to position [48, 19]
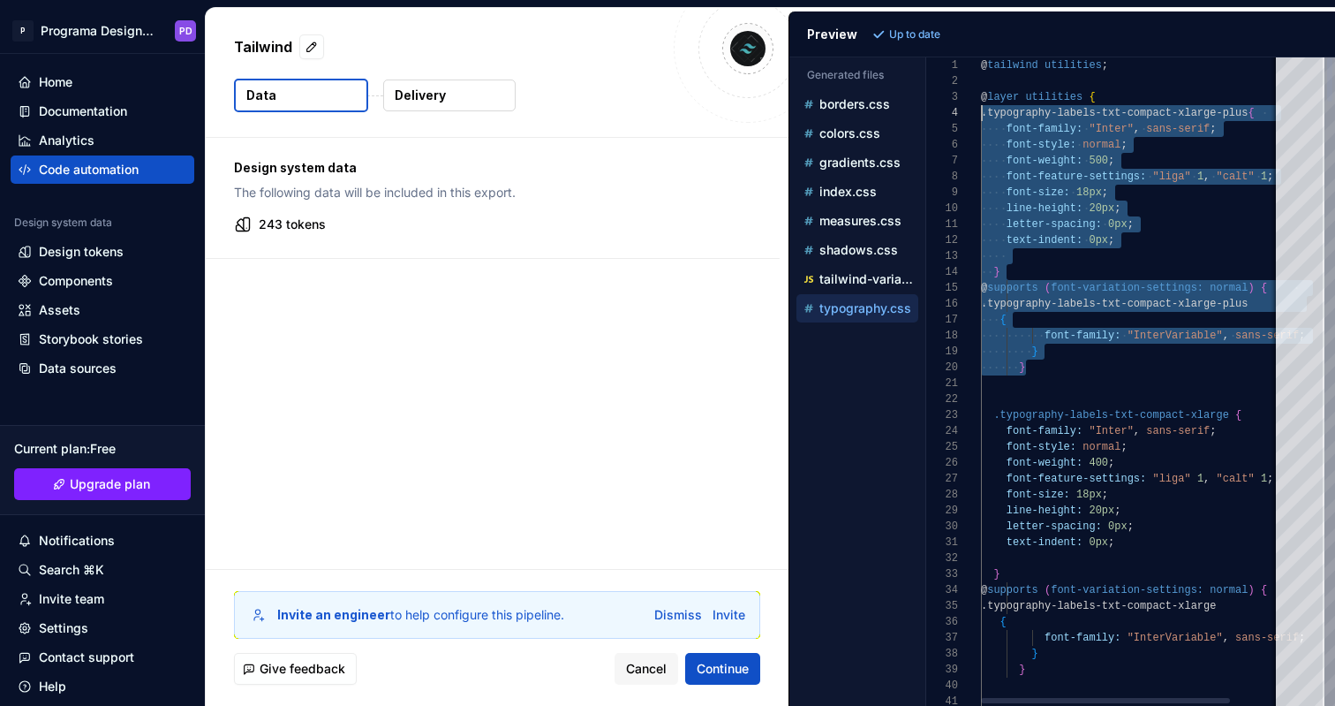
scroll to position [48, 0]
drag, startPoint x: 1030, startPoint y: 368, endPoint x: 918, endPoint y: 117, distance: 275.2
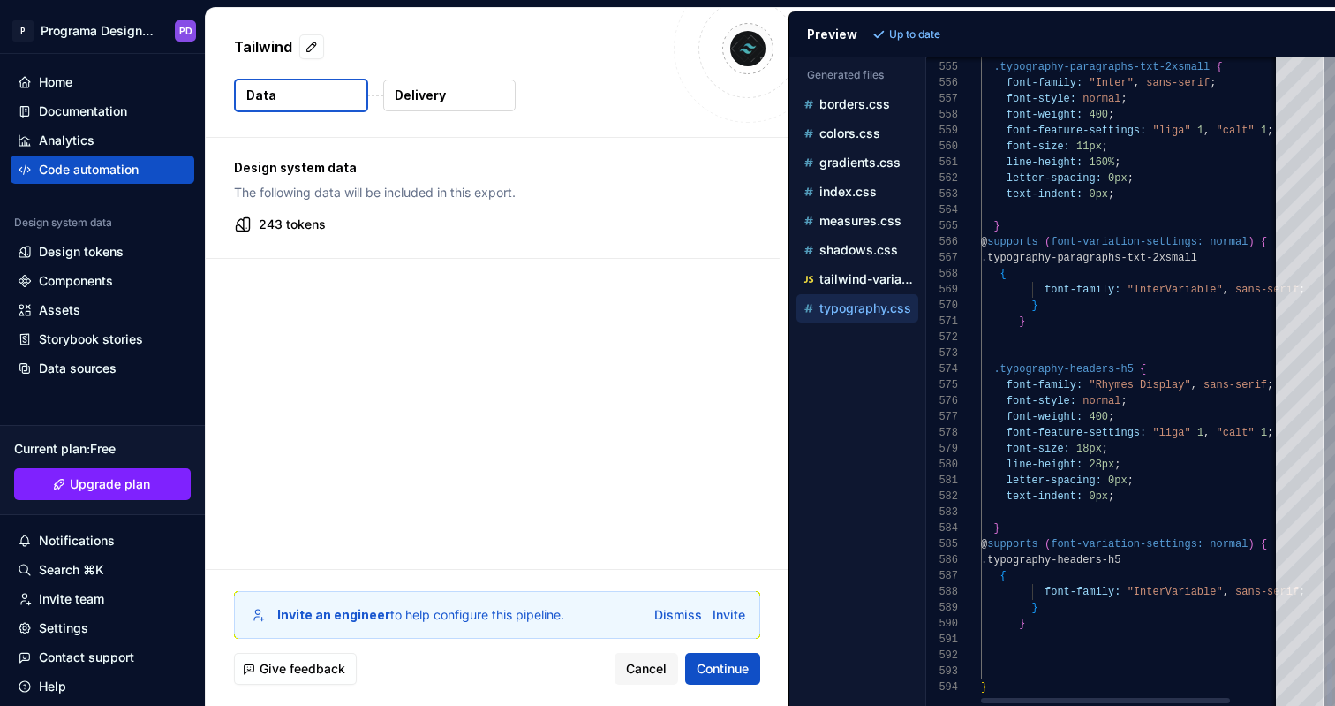
scroll to position [143, 45]
type textarea "**********"
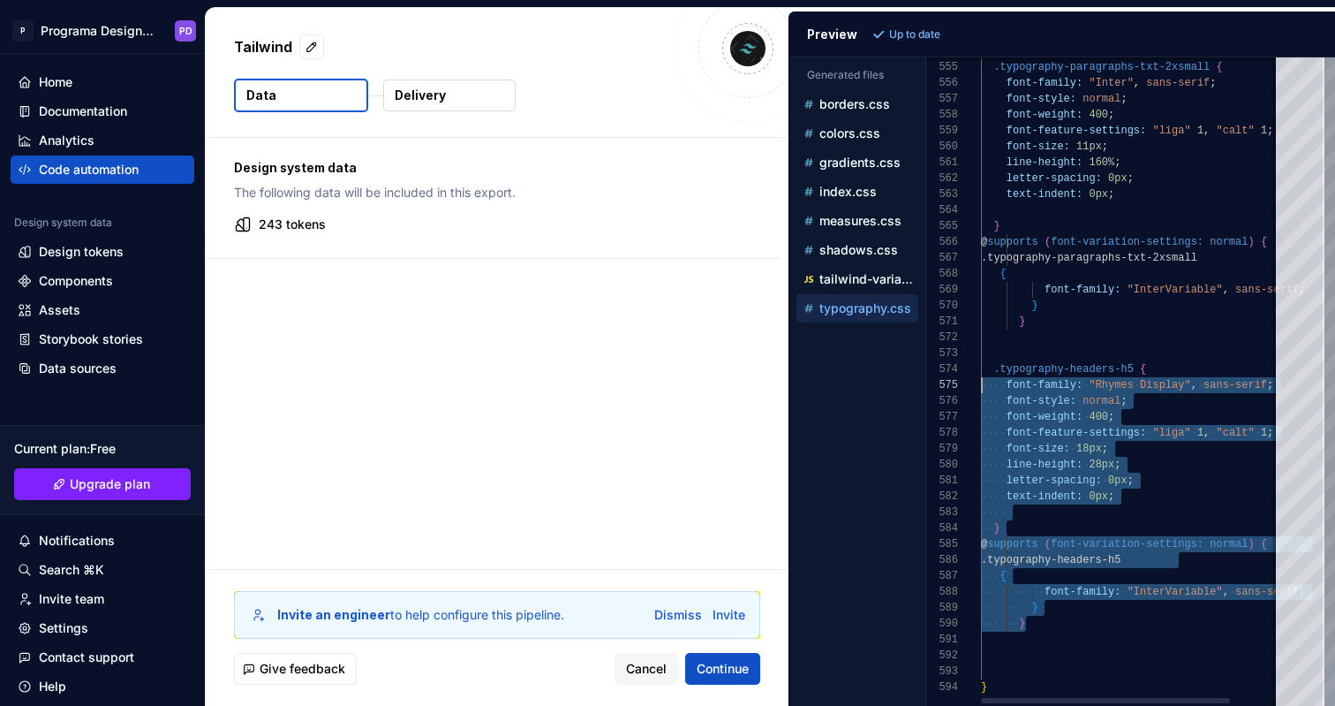
scroll to position [48, 0]
drag, startPoint x: 1032, startPoint y: 621, endPoint x: 857, endPoint y: 371, distance: 305.0
